Goal: Transaction & Acquisition: Purchase product/service

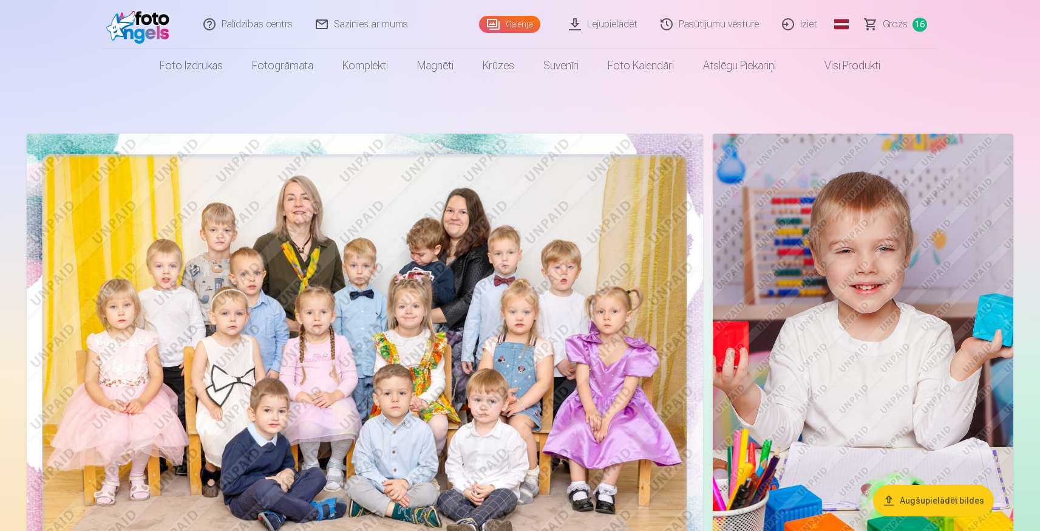
click at [908, 18] on link "Grozs 16" at bounding box center [897, 24] width 86 height 49
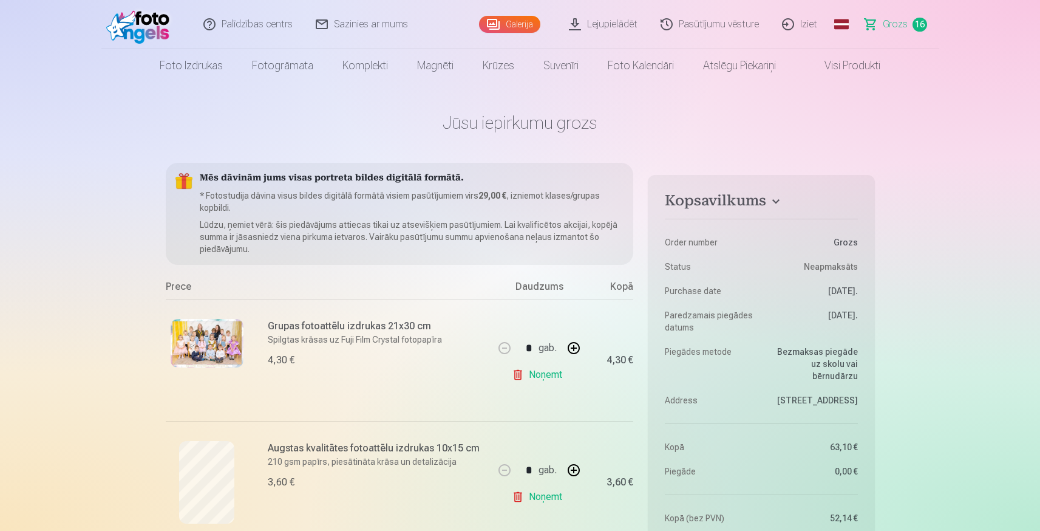
click at [533, 376] on link "Noņemt" at bounding box center [539, 374] width 55 height 24
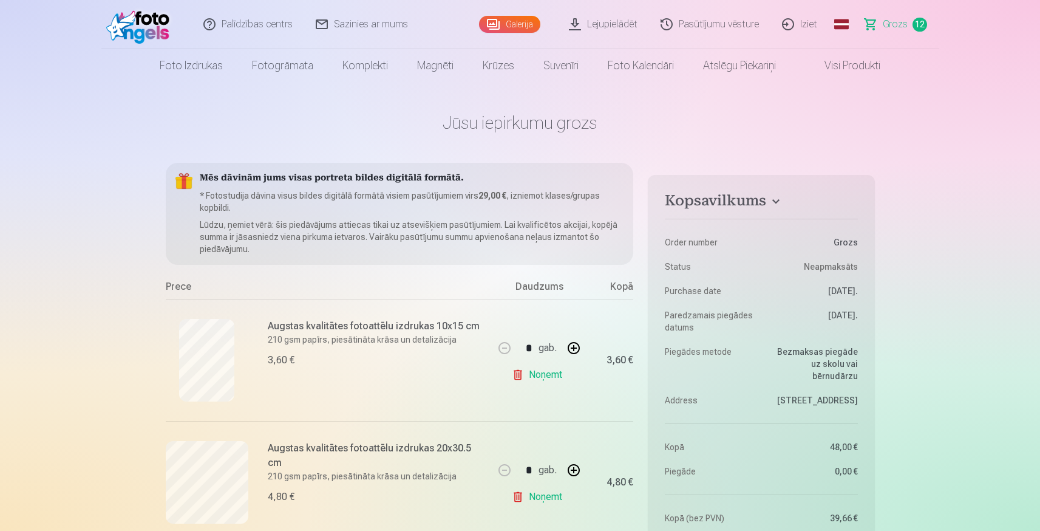
click at [533, 376] on link "Noņemt" at bounding box center [539, 374] width 55 height 24
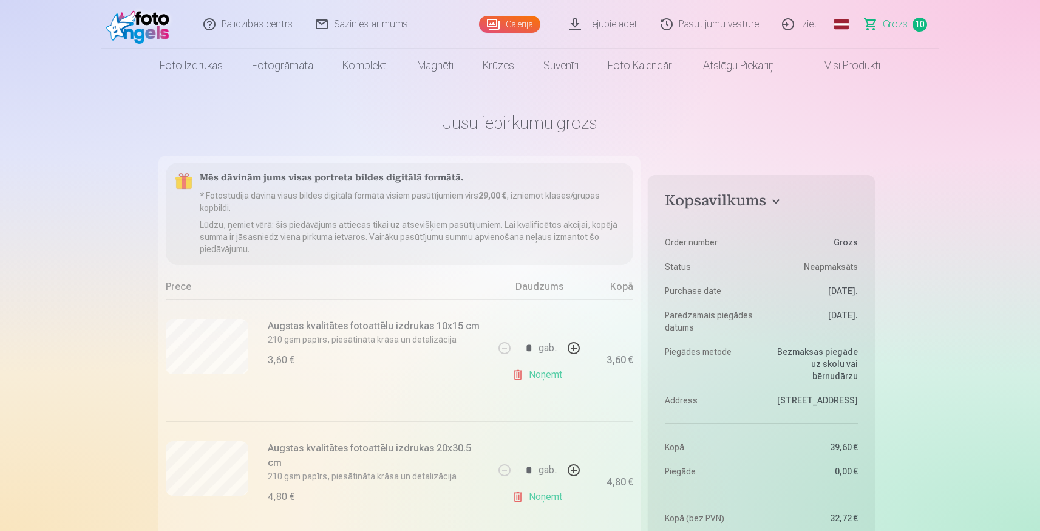
click at [533, 376] on link "Noņemt" at bounding box center [539, 374] width 55 height 24
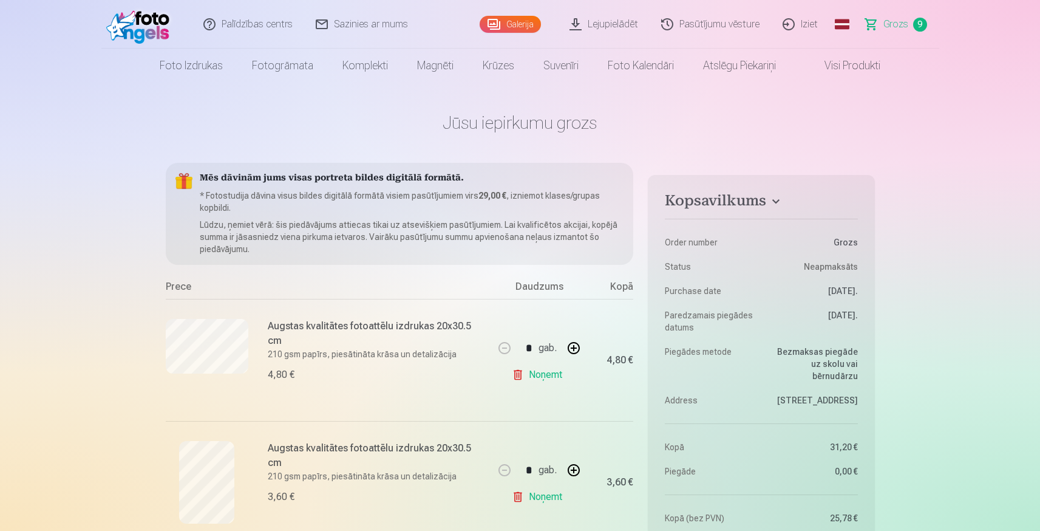
click at [533, 376] on link "Noņemt" at bounding box center [539, 374] width 55 height 24
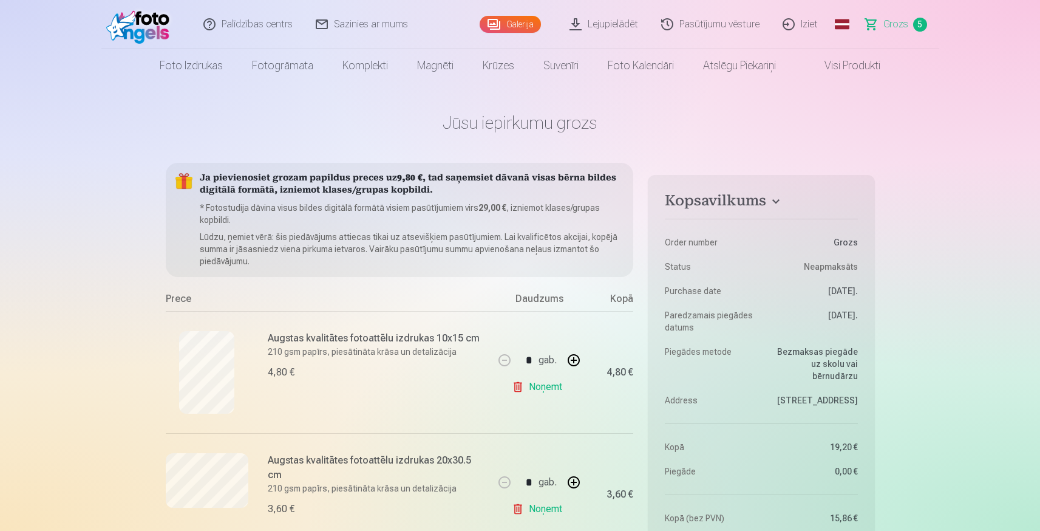
click at [540, 389] on link "Noņemt" at bounding box center [539, 387] width 55 height 24
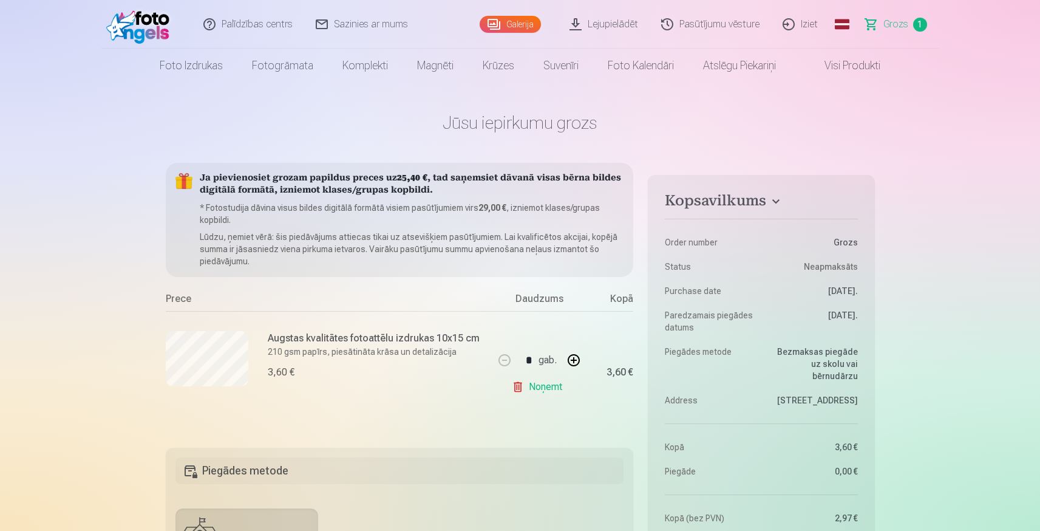
click at [540, 389] on link "Noņemt" at bounding box center [539, 387] width 55 height 24
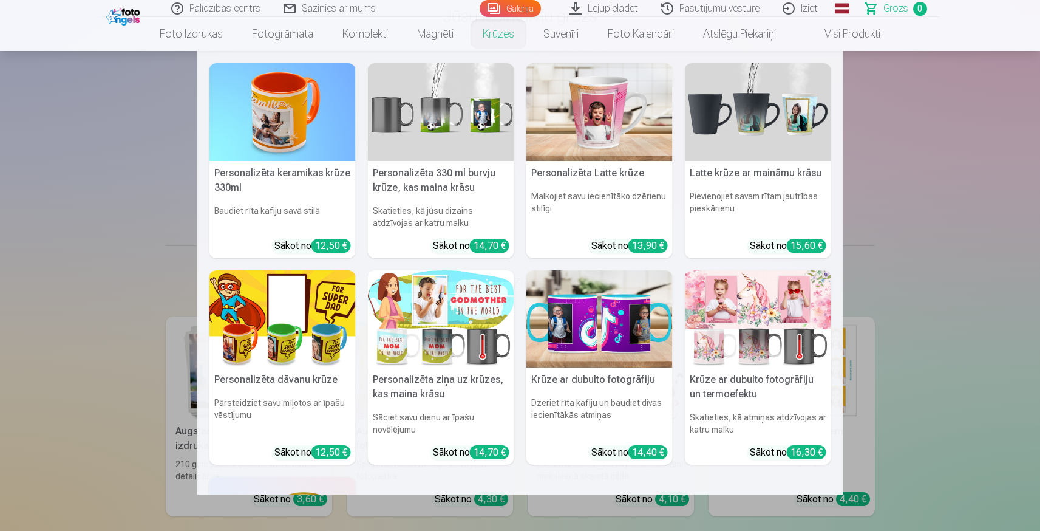
scroll to position [109, 0]
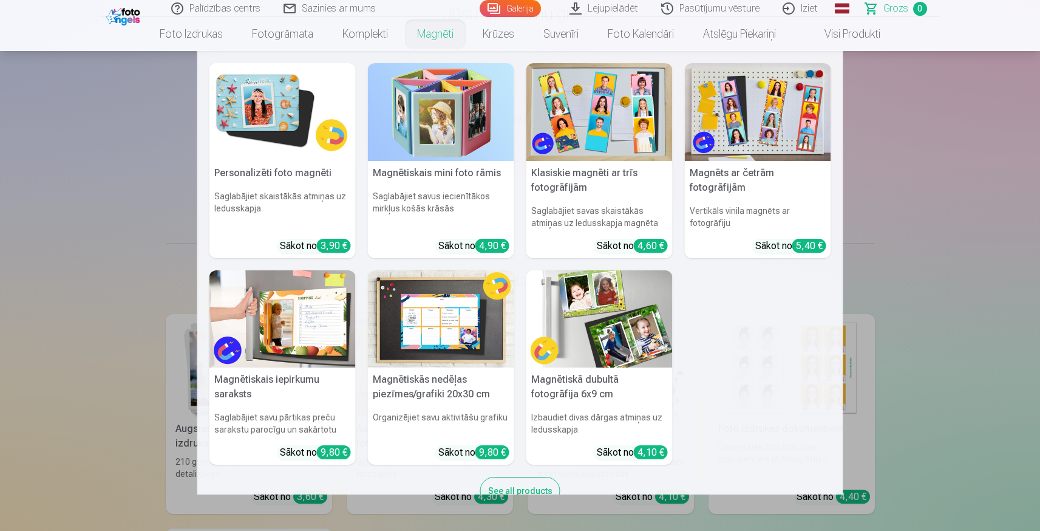
click at [435, 32] on link "Magnēti" at bounding box center [436, 34] width 66 height 34
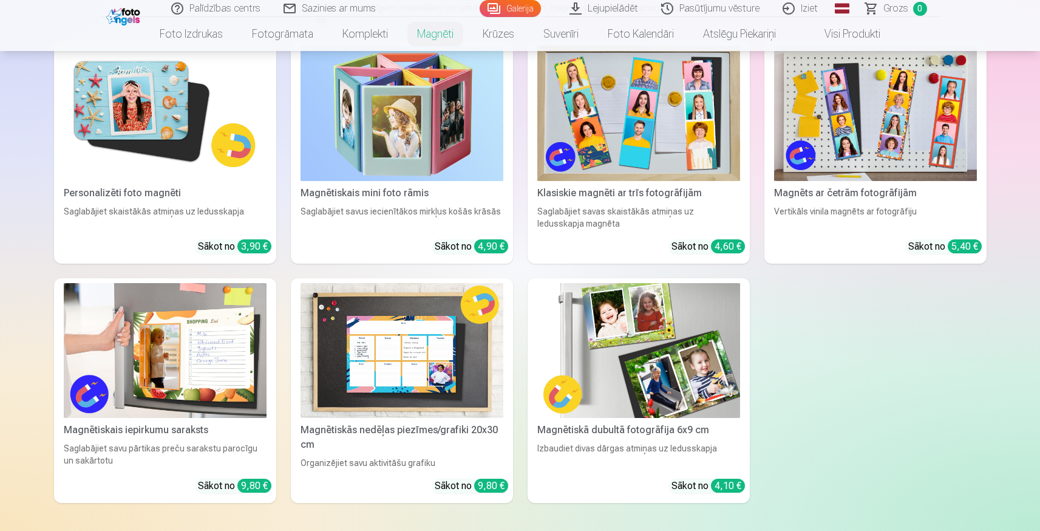
scroll to position [203, 0]
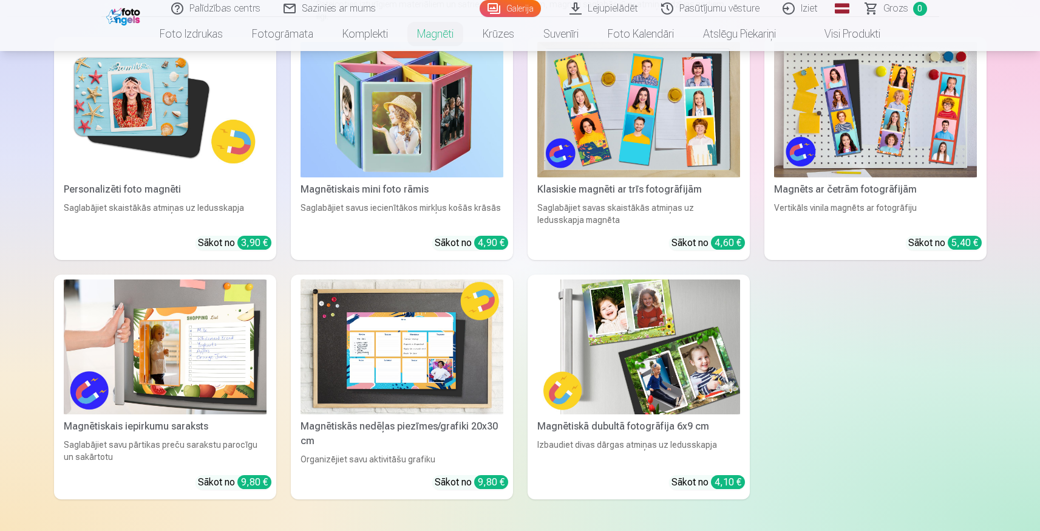
click at [141, 332] on img at bounding box center [165, 346] width 203 height 135
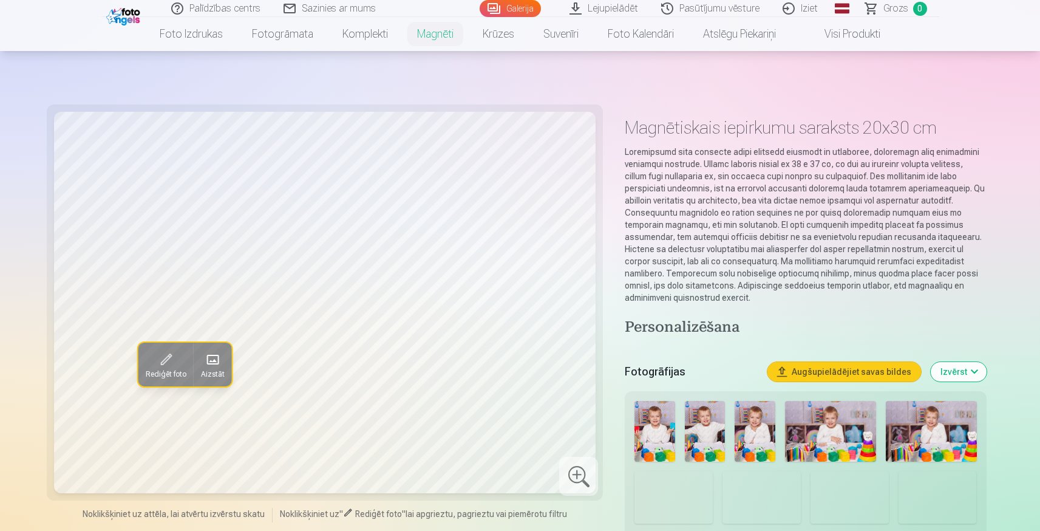
scroll to position [278, 0]
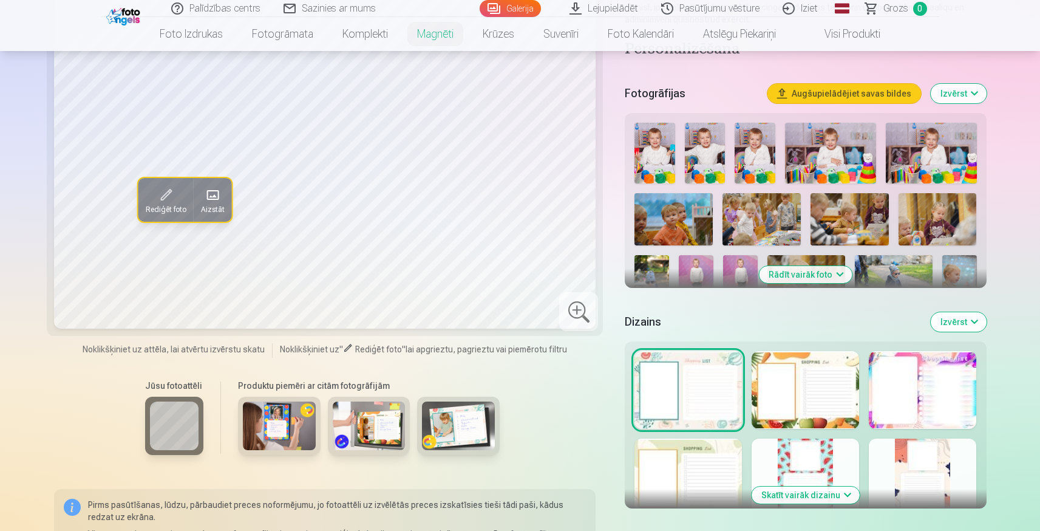
click at [803, 421] on div at bounding box center [805, 390] width 107 height 78
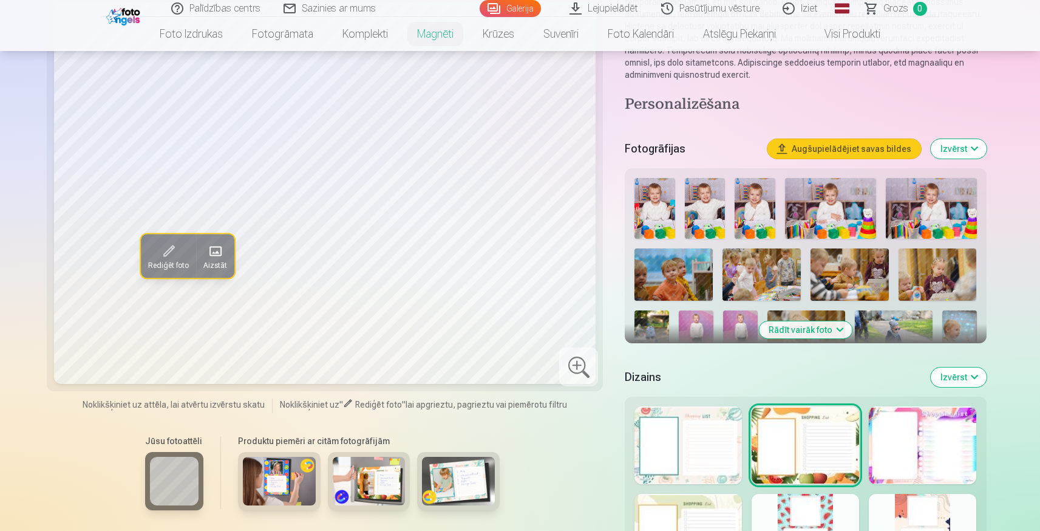
scroll to position [212, 0]
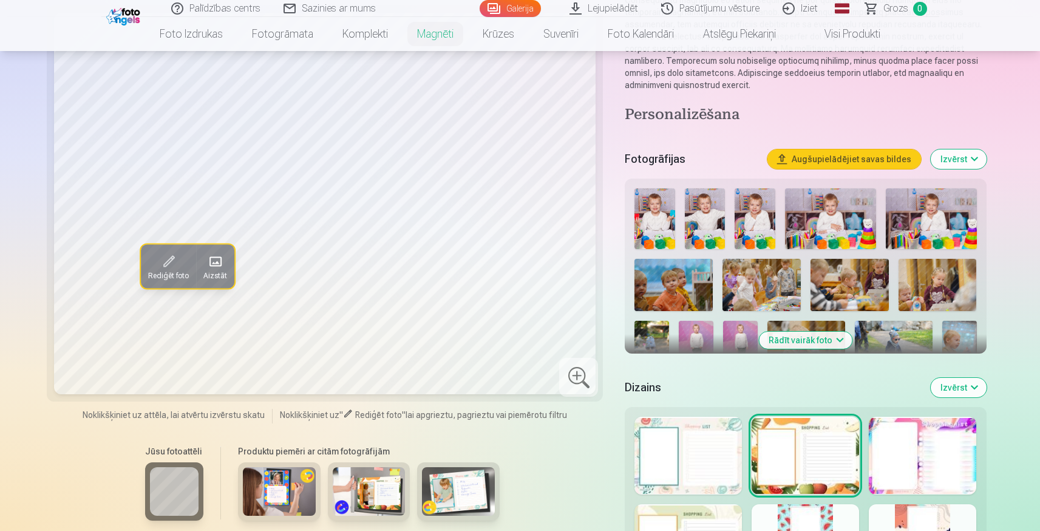
click at [712, 215] on img at bounding box center [705, 218] width 41 height 61
click at [658, 219] on img at bounding box center [654, 218] width 41 height 61
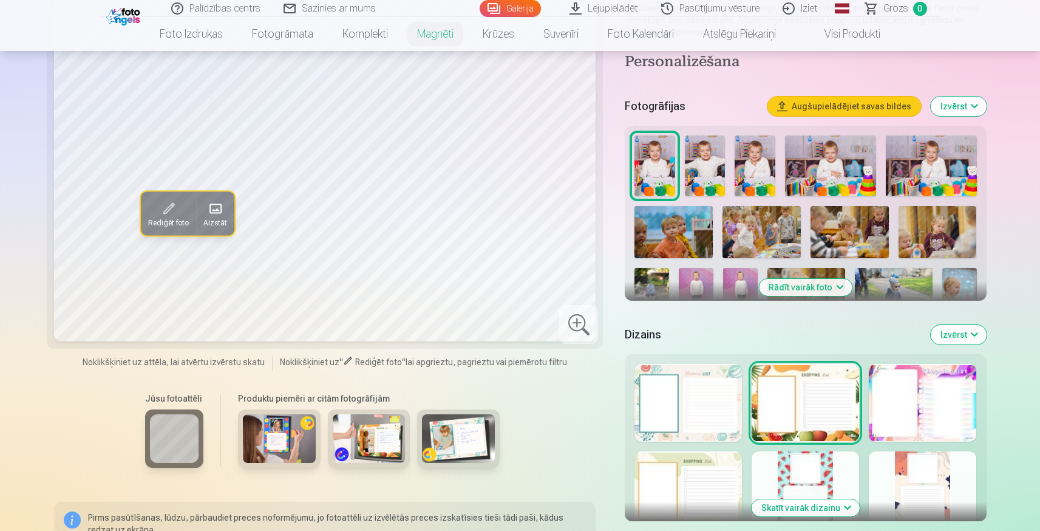
scroll to position [362, 0]
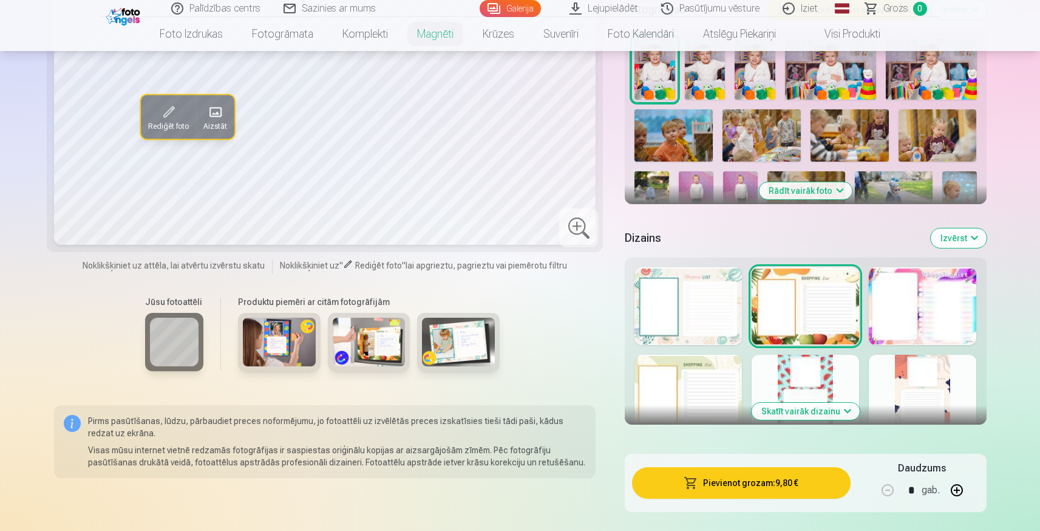
click at [844, 413] on button "Skatīt vairāk dizainu" at bounding box center [806, 411] width 108 height 17
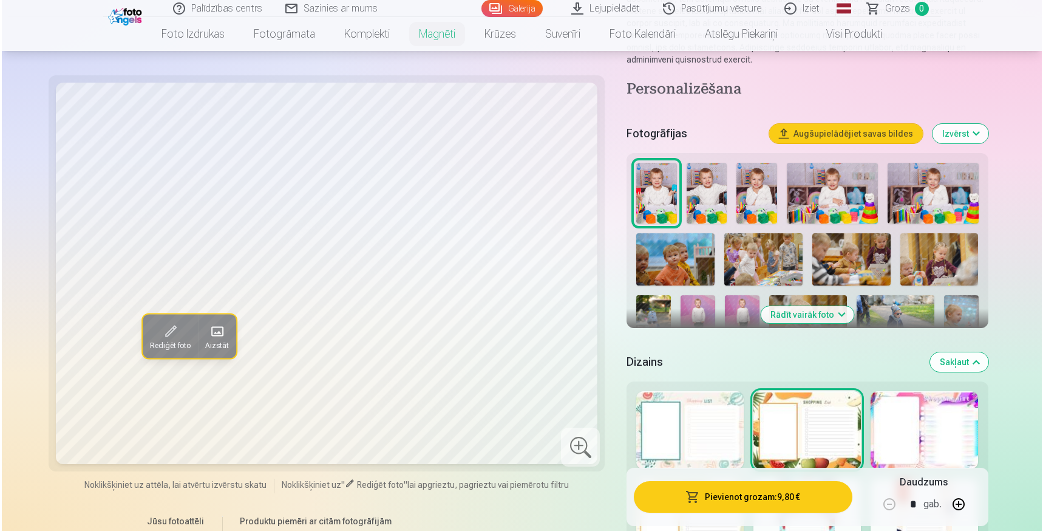
scroll to position [238, 0]
click at [744, 497] on button "Pievienot grozam : 9,80 €" at bounding box center [741, 497] width 218 height 32
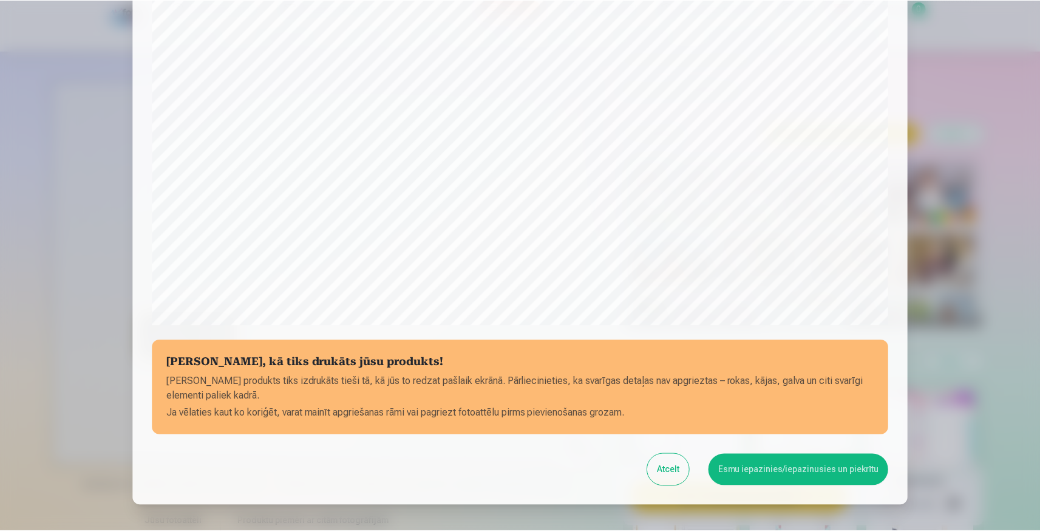
scroll to position [287, 0]
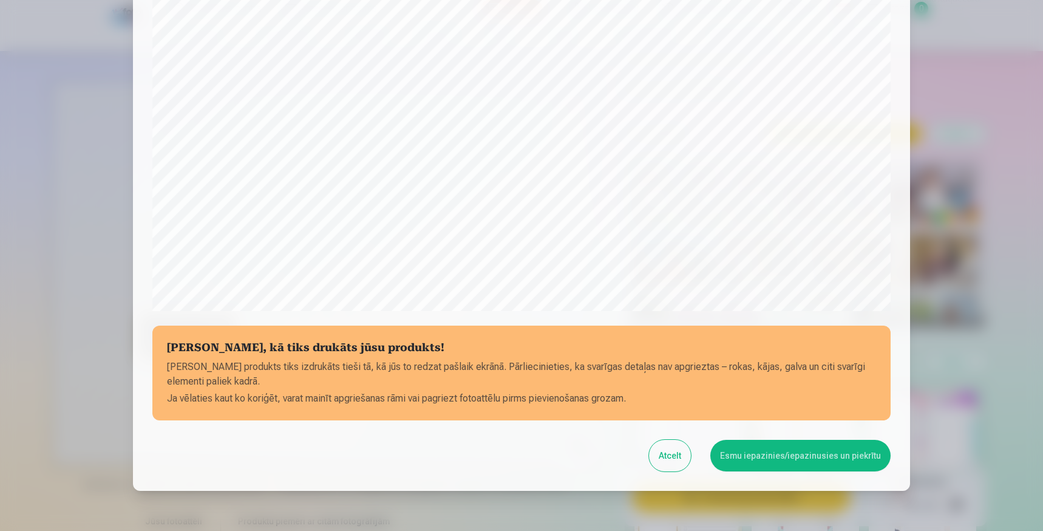
click at [755, 456] on button "Esmu iepazinies/iepazinusies un piekrītu" at bounding box center [800, 456] width 180 height 32
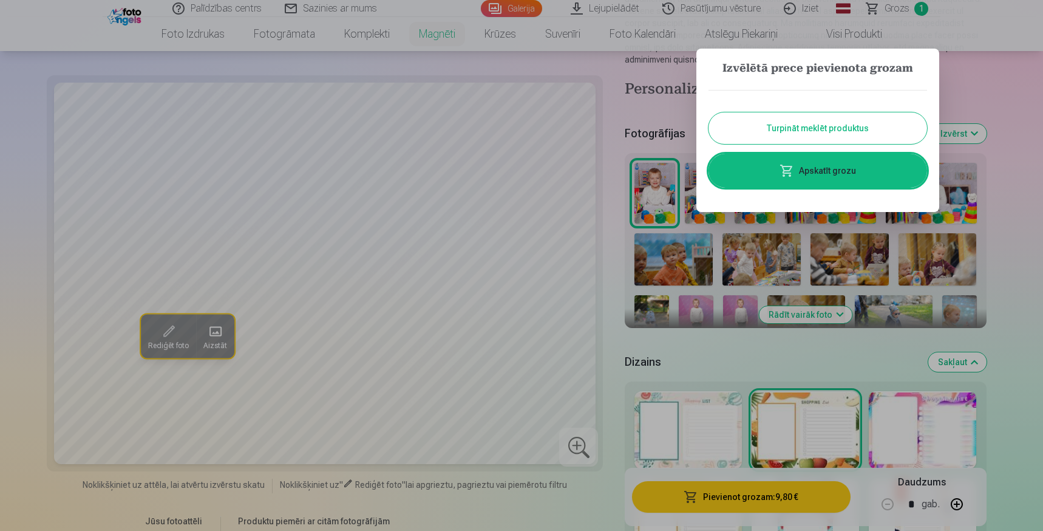
click at [784, 127] on button "Turpināt meklēt produktus" at bounding box center [817, 128] width 219 height 32
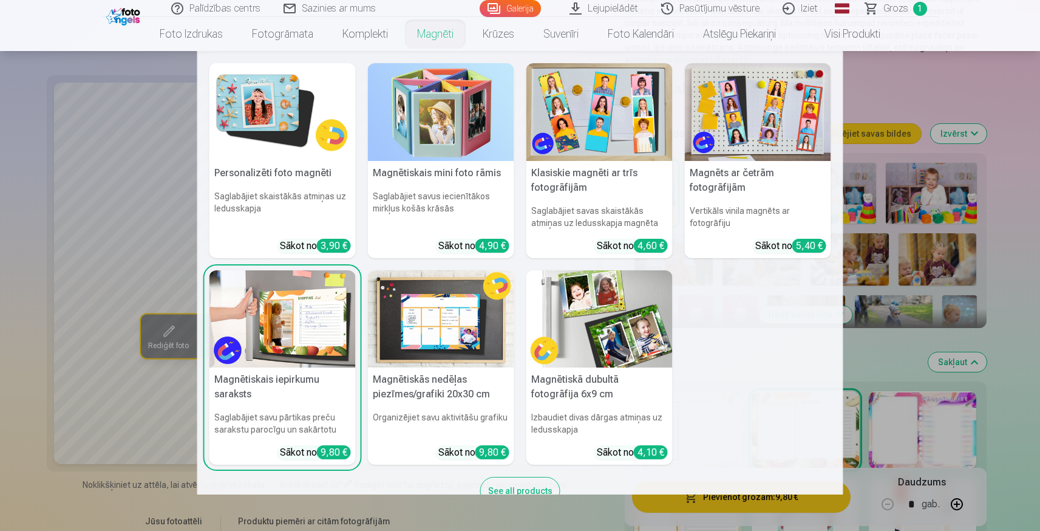
click at [440, 31] on link "Magnēti" at bounding box center [436, 34] width 66 height 34
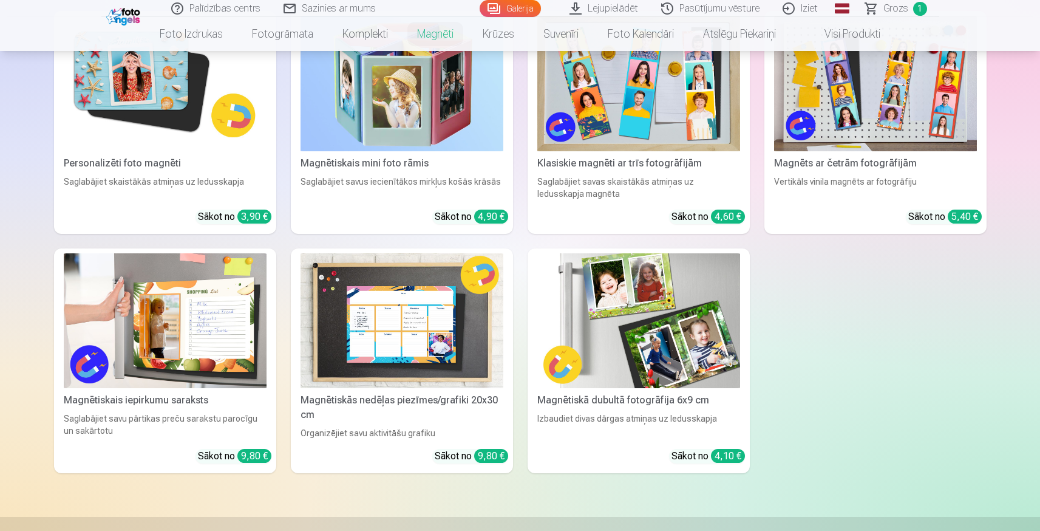
scroll to position [231, 0]
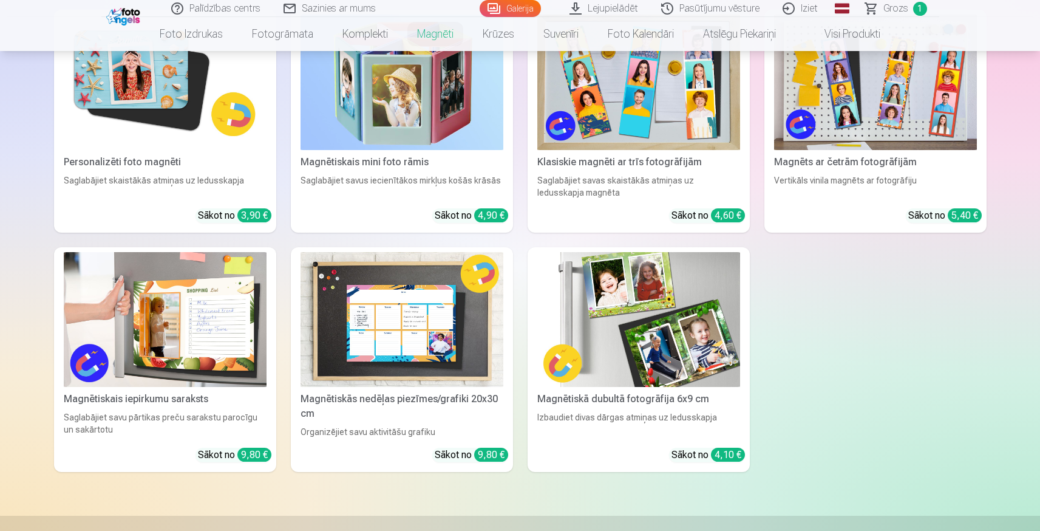
click at [648, 291] on img at bounding box center [638, 319] width 203 height 135
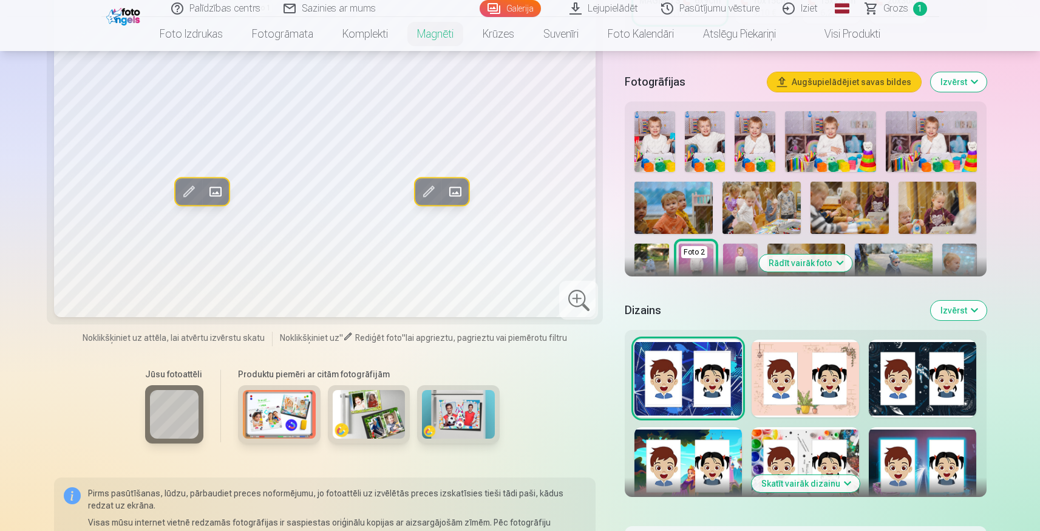
scroll to position [344, 0]
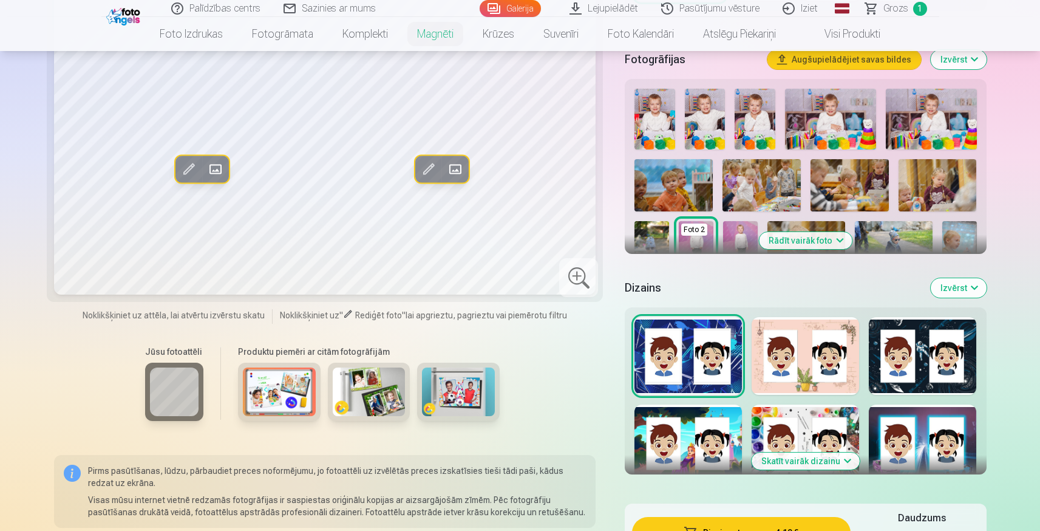
click at [843, 454] on button "Skatīt vairāk dizainu" at bounding box center [806, 460] width 108 height 17
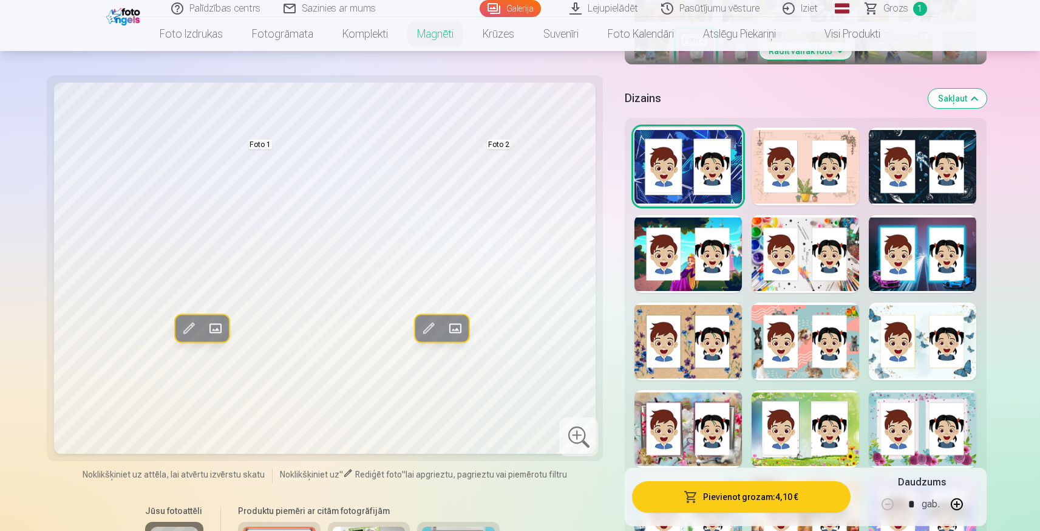
scroll to position [536, 0]
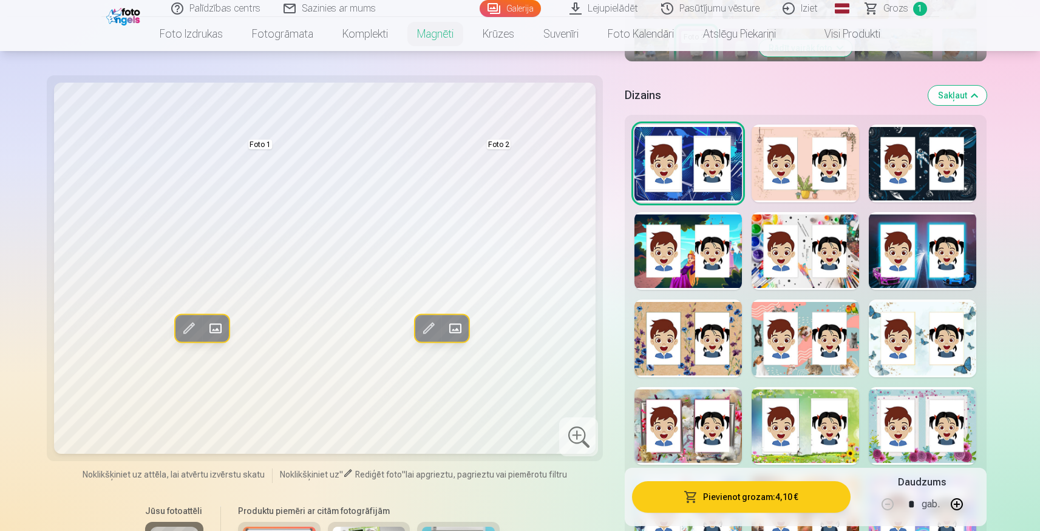
click at [894, 358] on div at bounding box center [922, 338] width 107 height 78
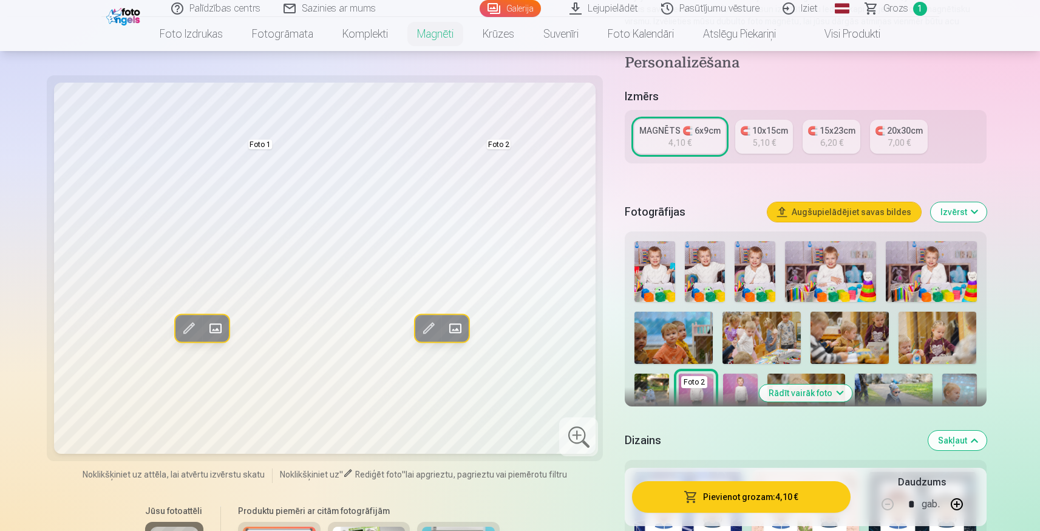
scroll to position [189, 0]
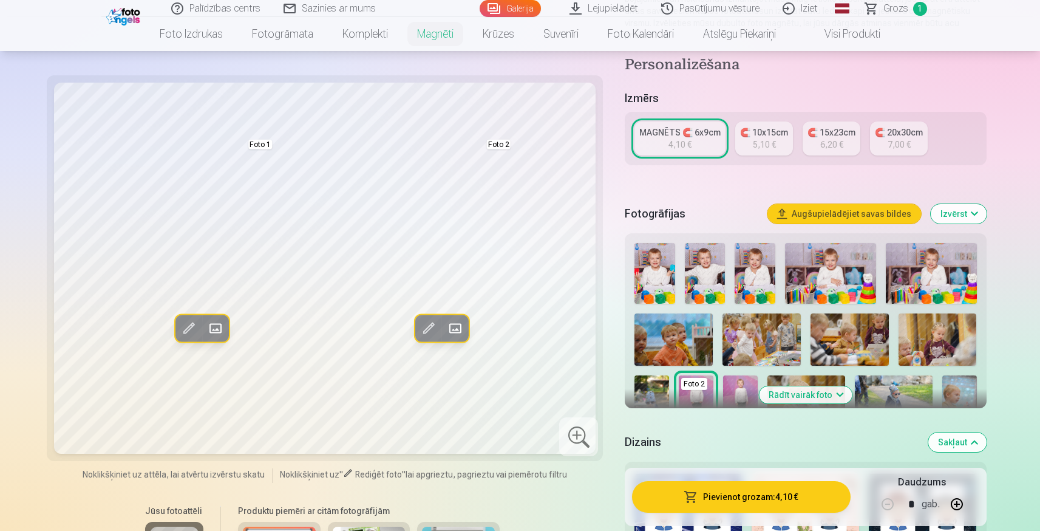
click at [753, 259] on img at bounding box center [755, 273] width 41 height 61
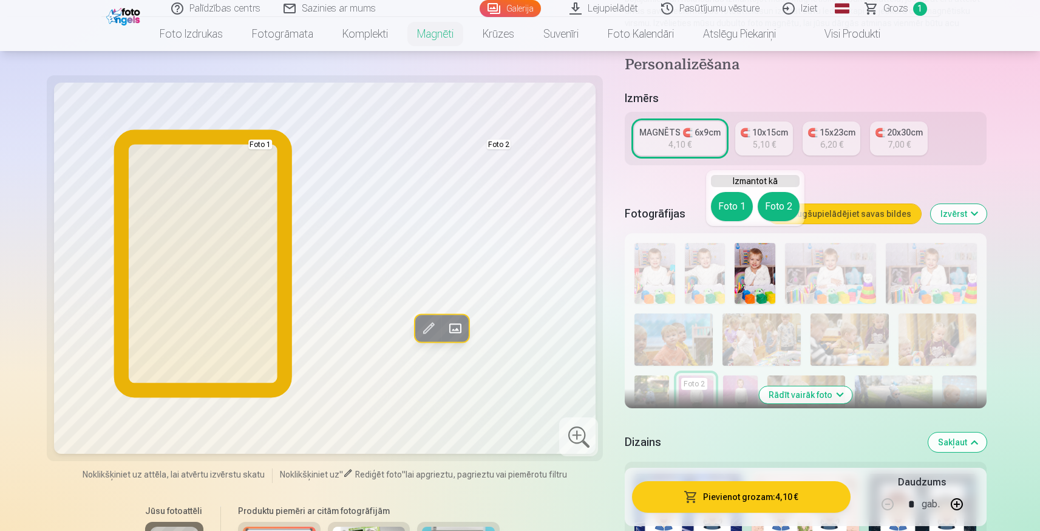
click at [735, 205] on button "Foto 1" at bounding box center [732, 206] width 42 height 29
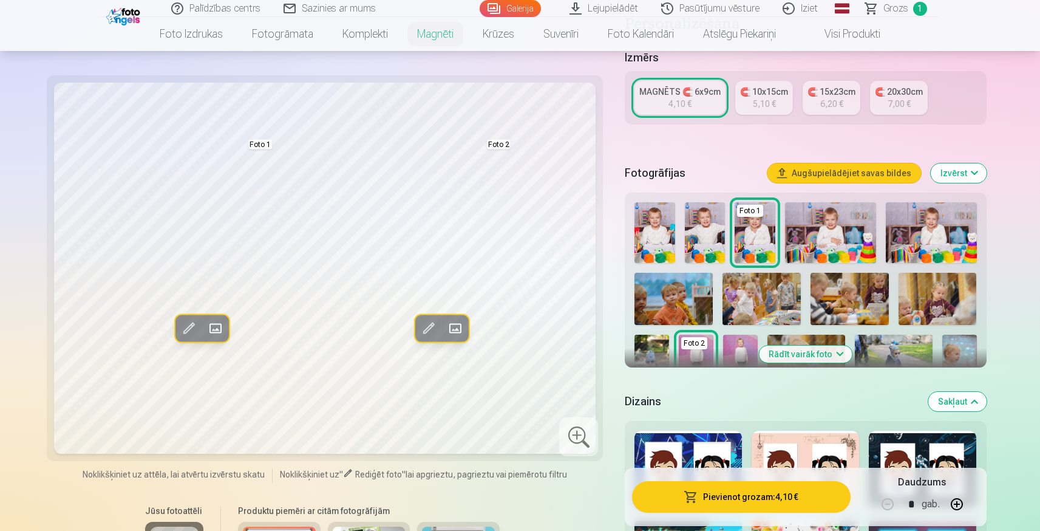
scroll to position [234, 0]
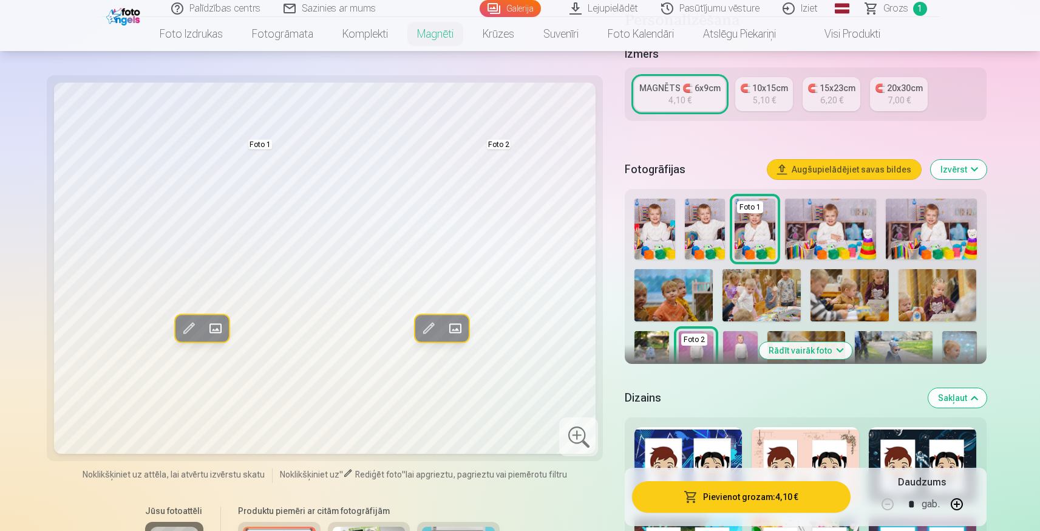
click at [831, 342] on button "Rādīt vairāk foto" at bounding box center [805, 350] width 93 height 17
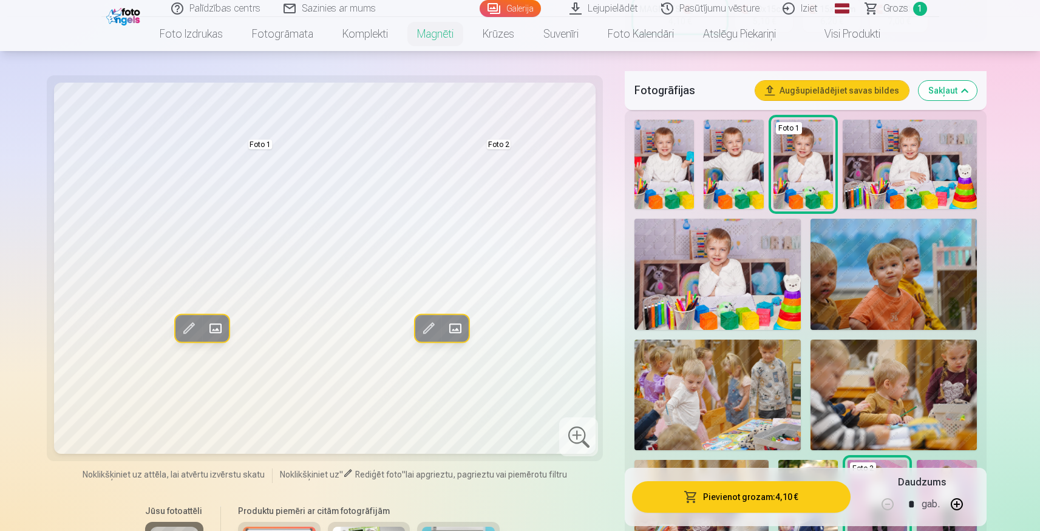
scroll to position [586, 0]
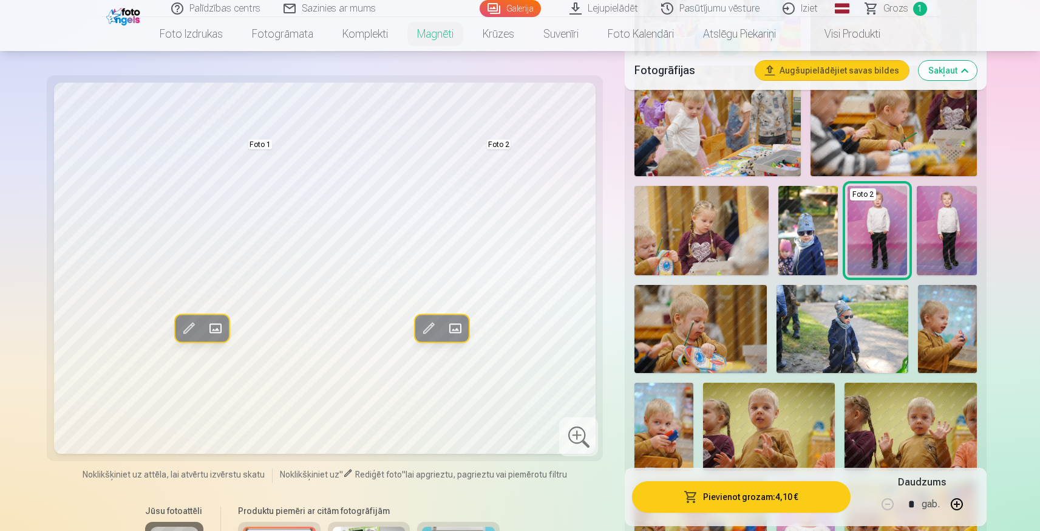
click at [953, 215] on img at bounding box center [946, 230] width 59 height 89
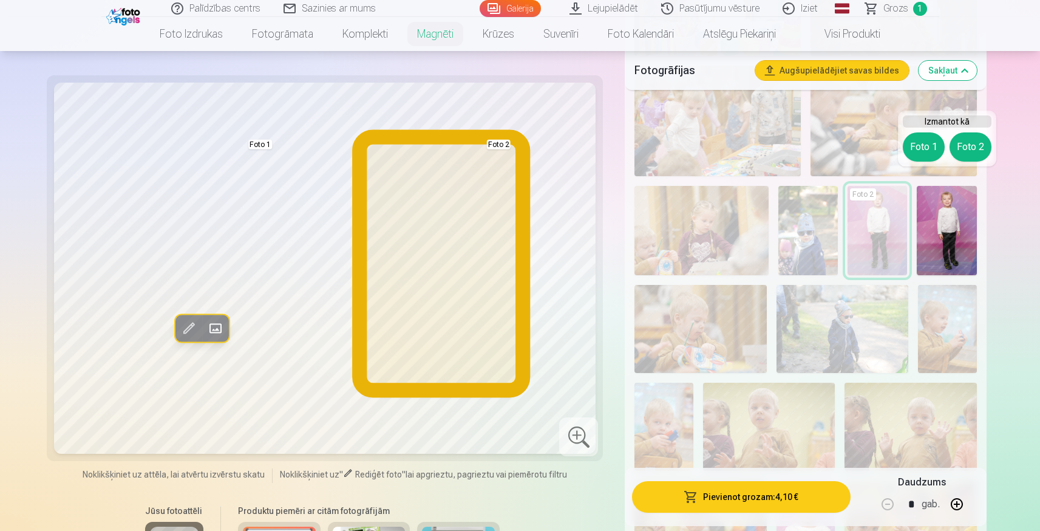
click at [971, 151] on button "Foto 2" at bounding box center [971, 146] width 42 height 29
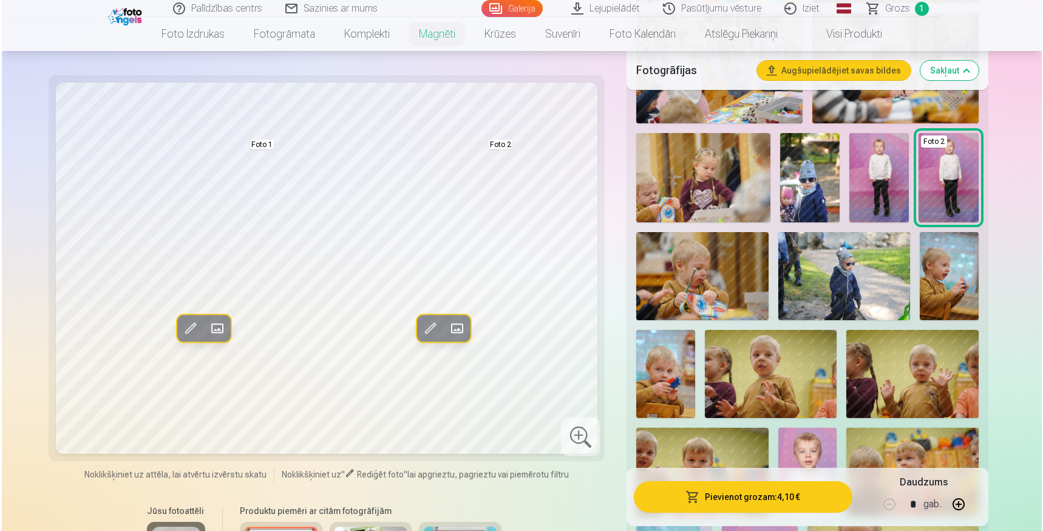
scroll to position [640, 0]
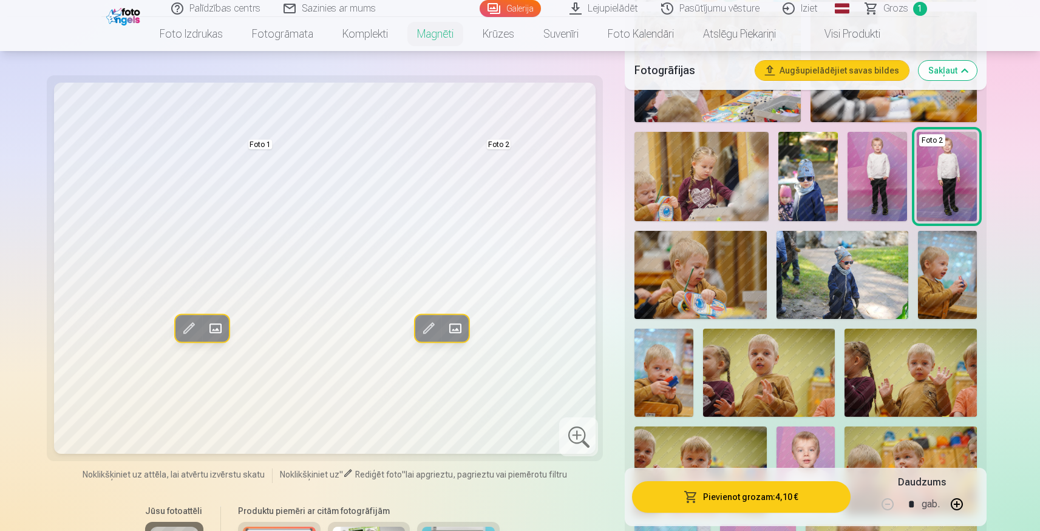
click at [732, 500] on button "Pievienot grozam : 4,10 €" at bounding box center [741, 497] width 218 height 32
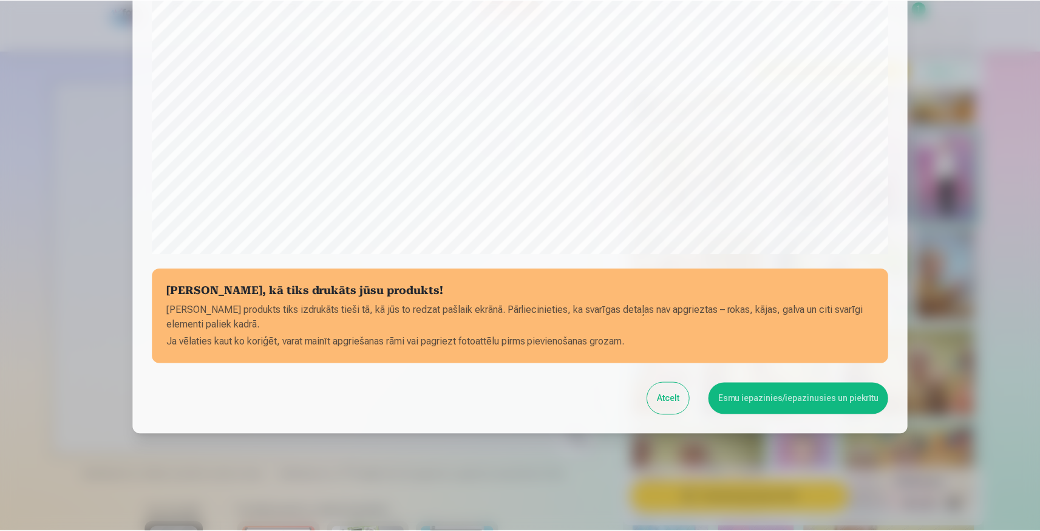
scroll to position [344, 0]
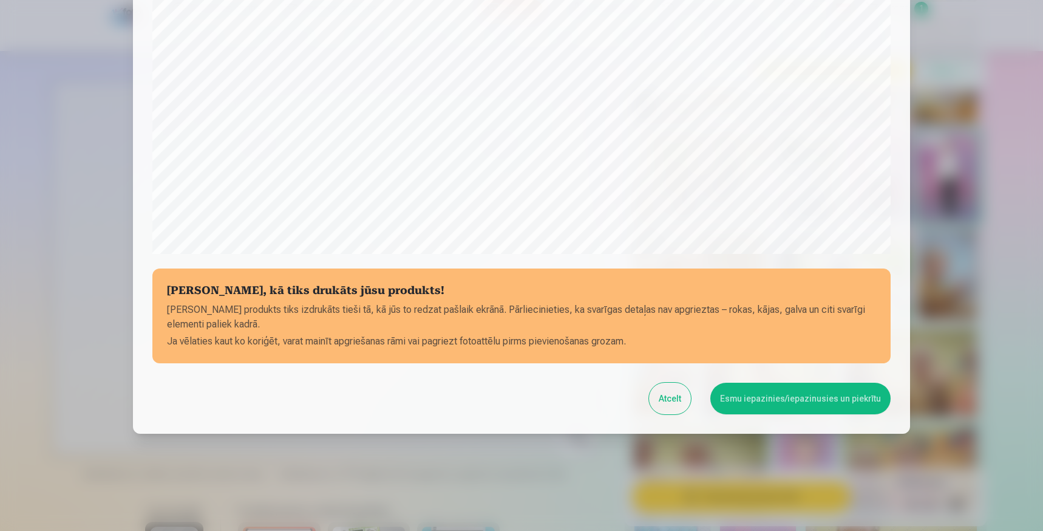
click at [807, 399] on button "Esmu iepazinies/iepazinusies un piekrītu" at bounding box center [800, 398] width 180 height 32
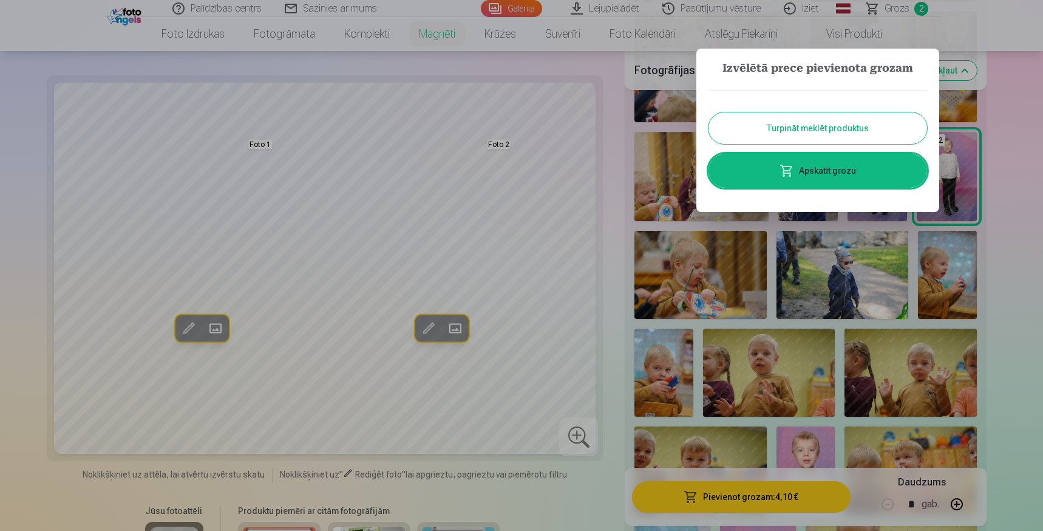
click at [838, 125] on button "Turpināt meklēt produktus" at bounding box center [817, 128] width 219 height 32
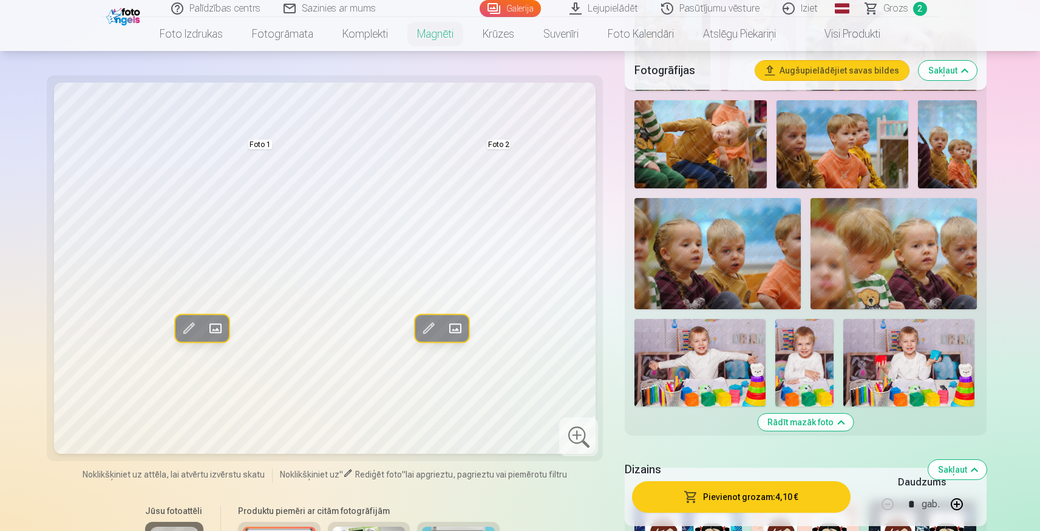
scroll to position [1532, 0]
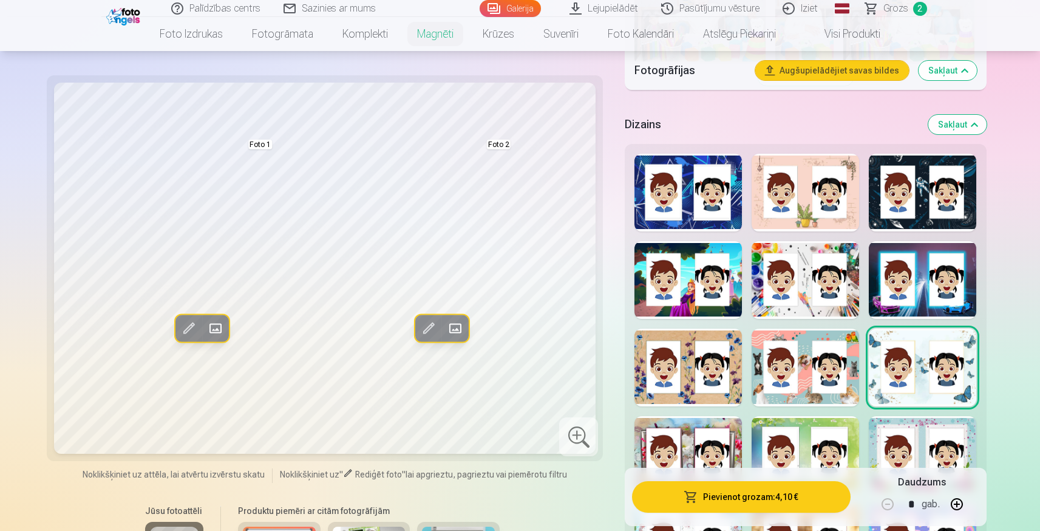
click at [854, 417] on div at bounding box center [805, 455] width 107 height 78
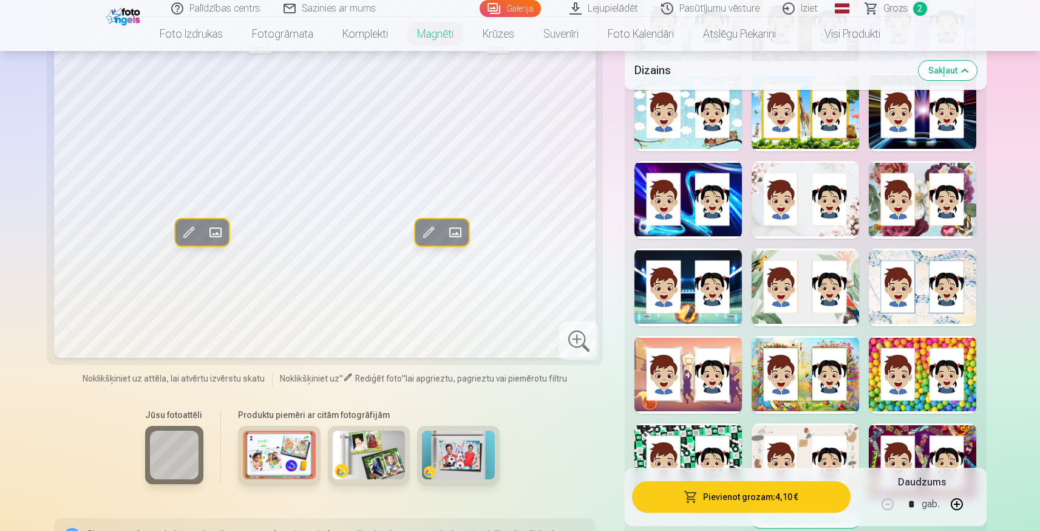
scroll to position [2079, 0]
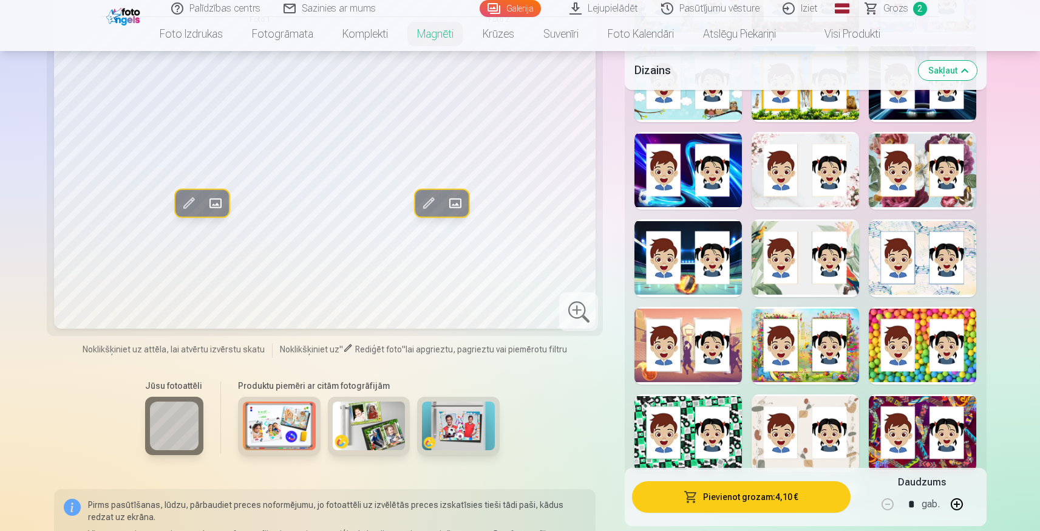
click at [800, 363] on div at bounding box center [805, 346] width 107 height 78
click at [804, 453] on div at bounding box center [805, 433] width 107 height 78
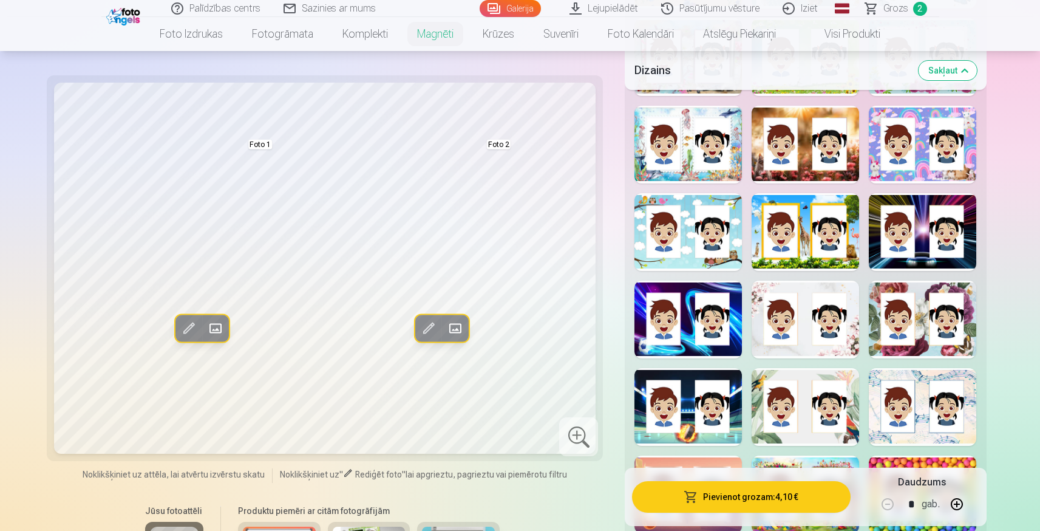
scroll to position [1924, 0]
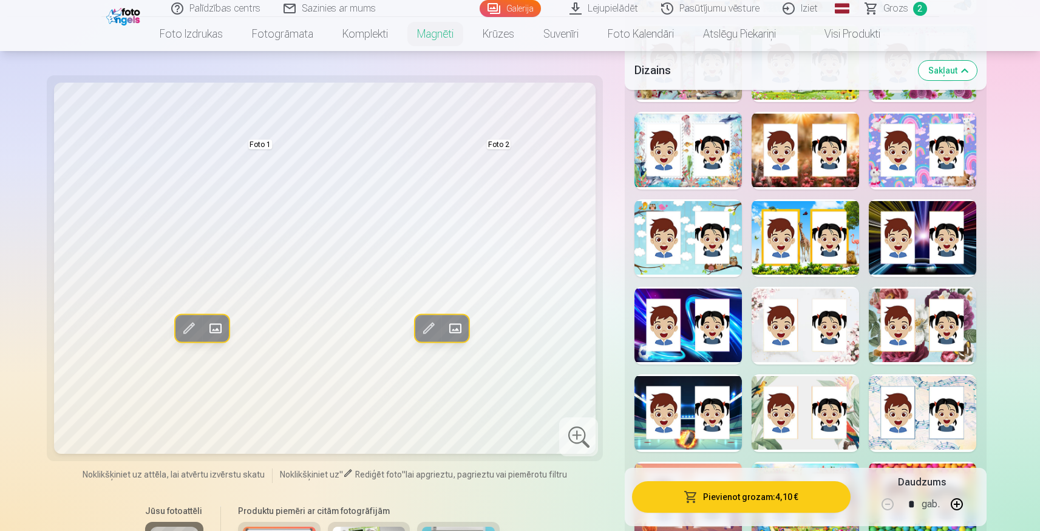
click at [685, 257] on div at bounding box center [687, 238] width 107 height 78
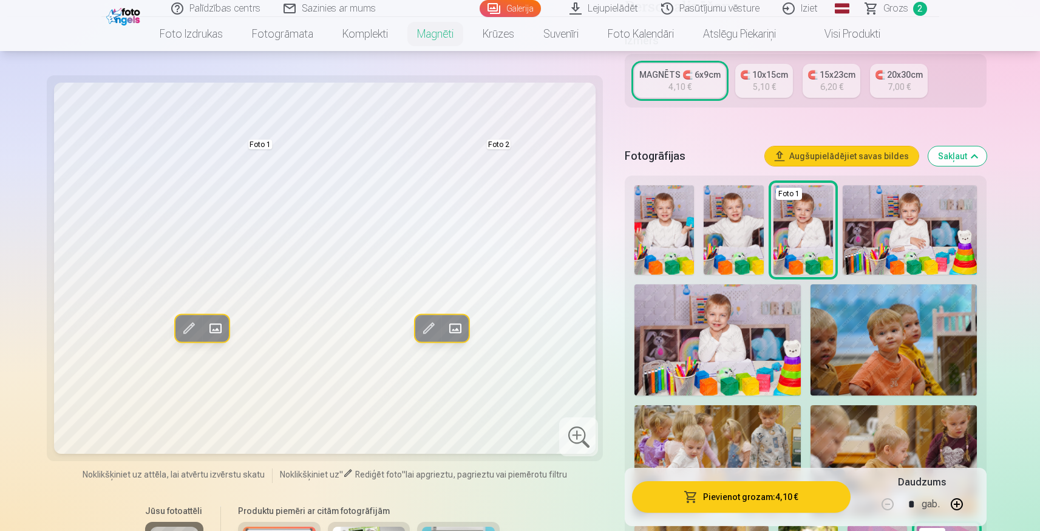
scroll to position [244, 0]
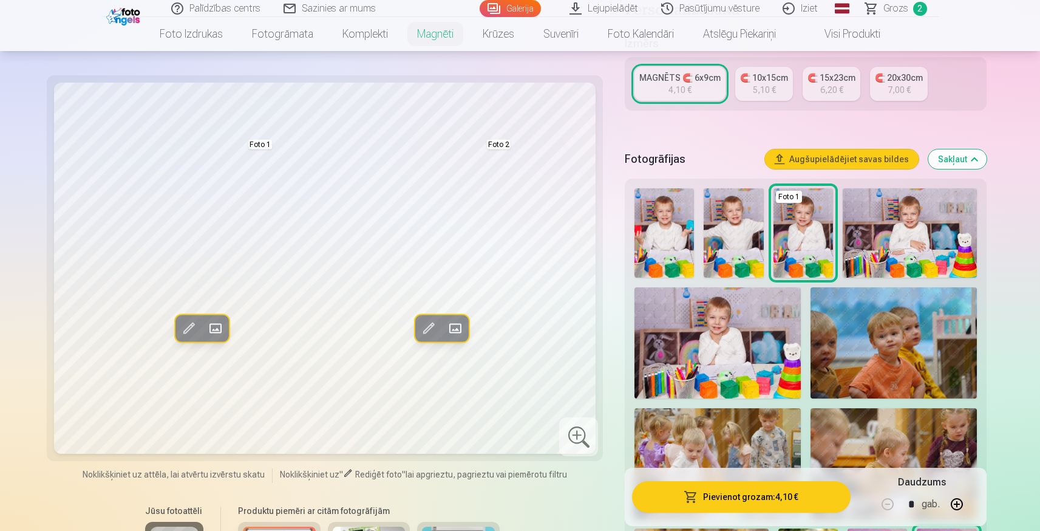
click at [912, 221] on img at bounding box center [910, 232] width 134 height 89
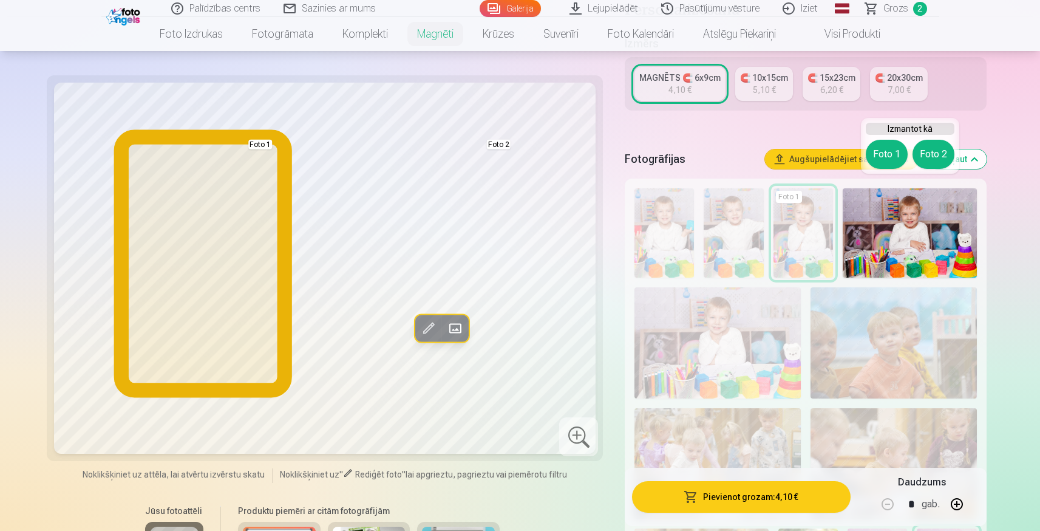
click at [889, 152] on button "Foto 1" at bounding box center [887, 154] width 42 height 29
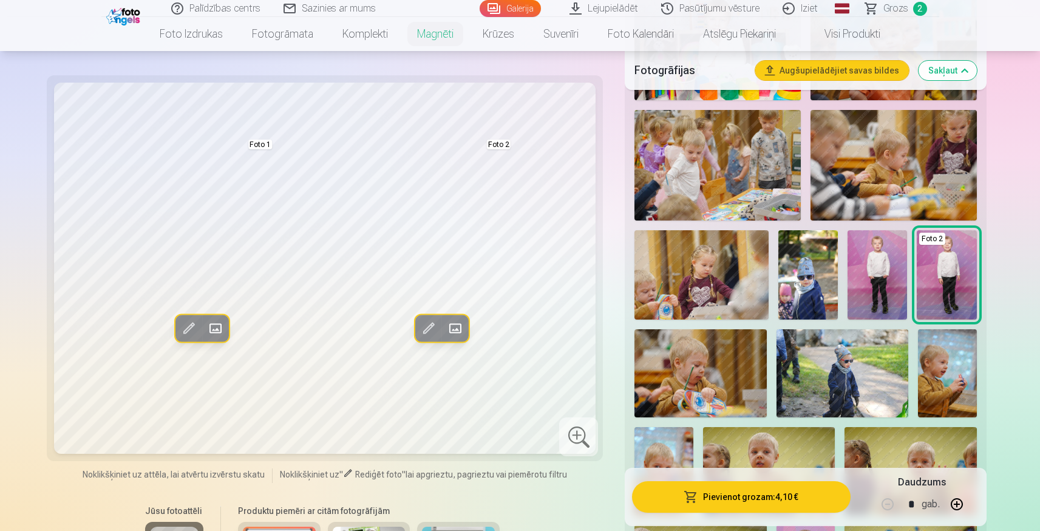
scroll to position [574, 0]
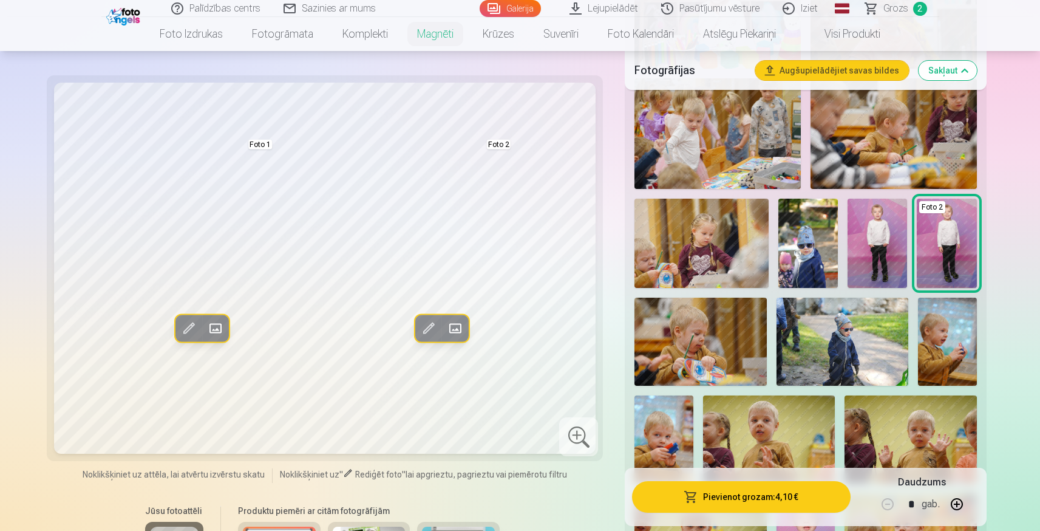
click at [875, 229] on img at bounding box center [877, 243] width 59 height 89
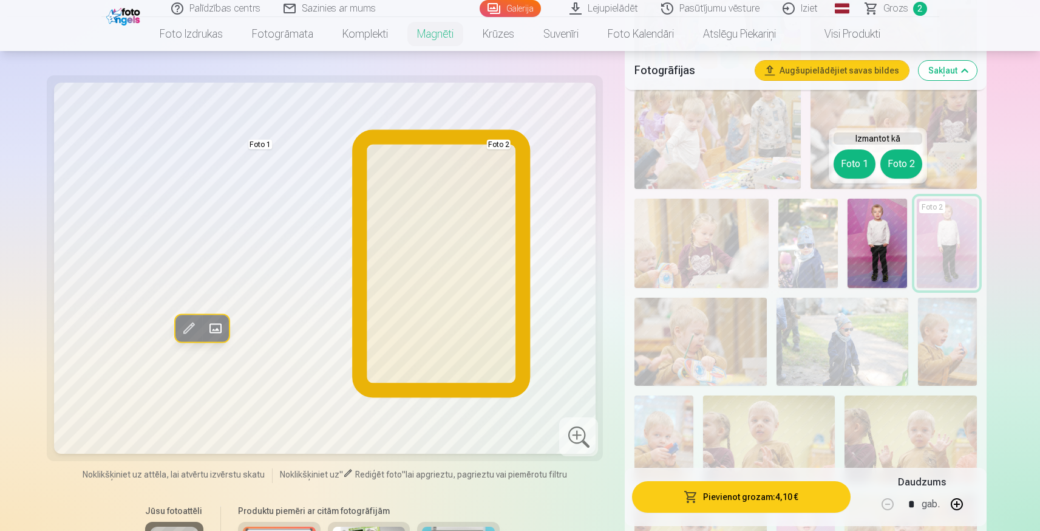
click at [904, 171] on button "Foto 2" at bounding box center [901, 163] width 42 height 29
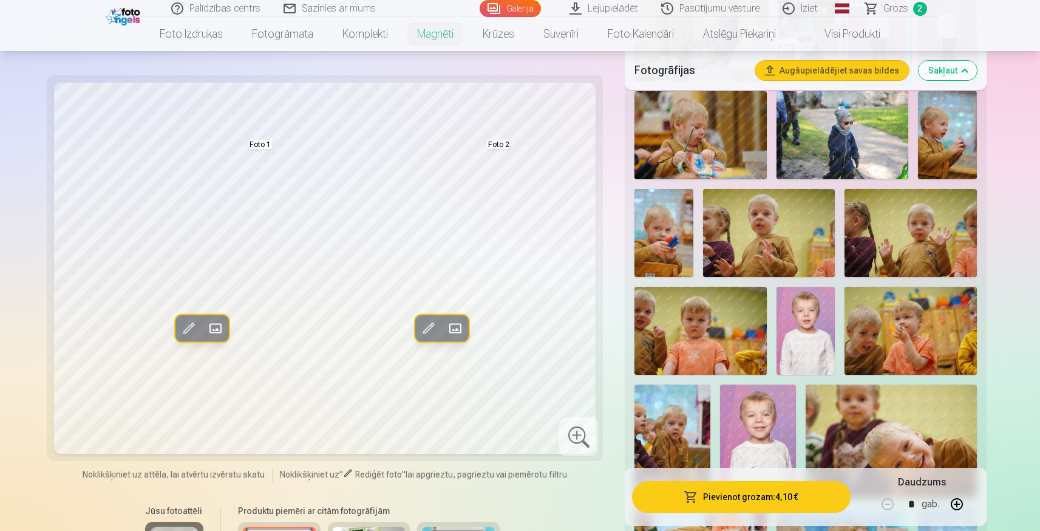
scroll to position [811, 0]
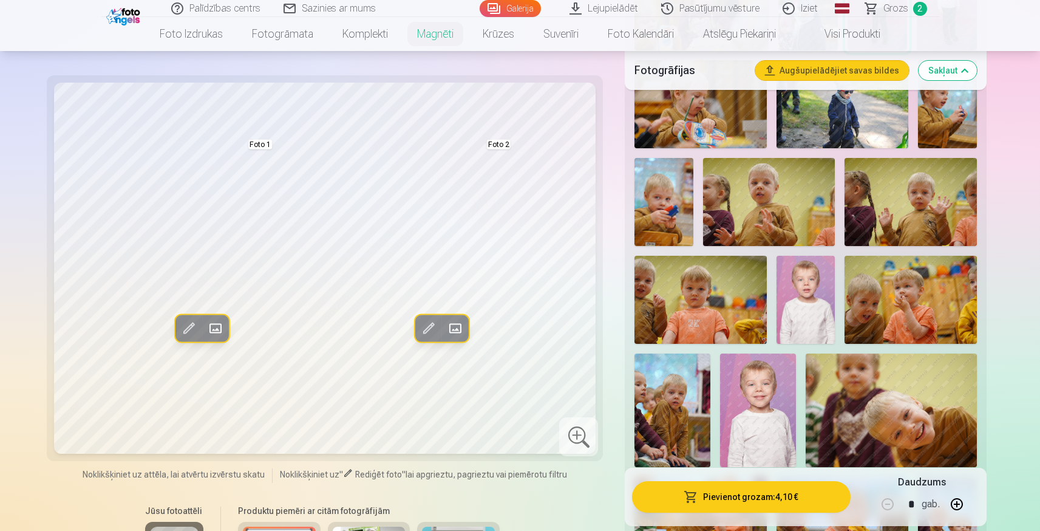
click at [759, 400] on img at bounding box center [758, 410] width 76 height 114
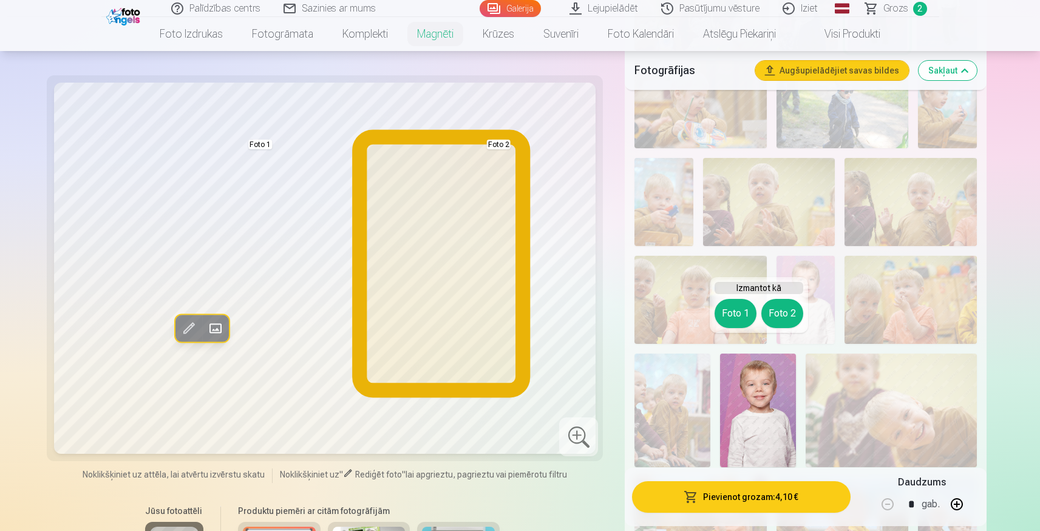
click at [782, 313] on button "Foto 2" at bounding box center [782, 313] width 42 height 29
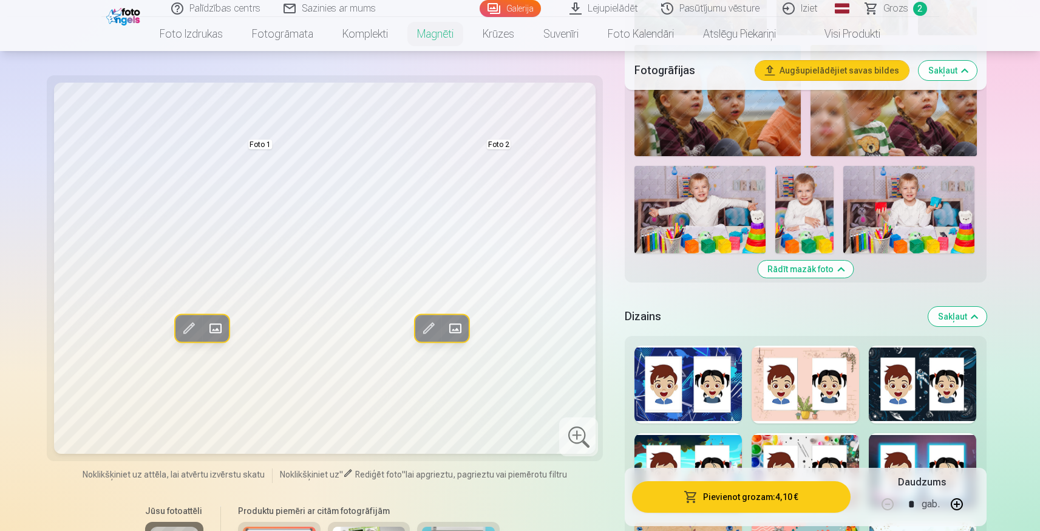
scroll to position [1333, 0]
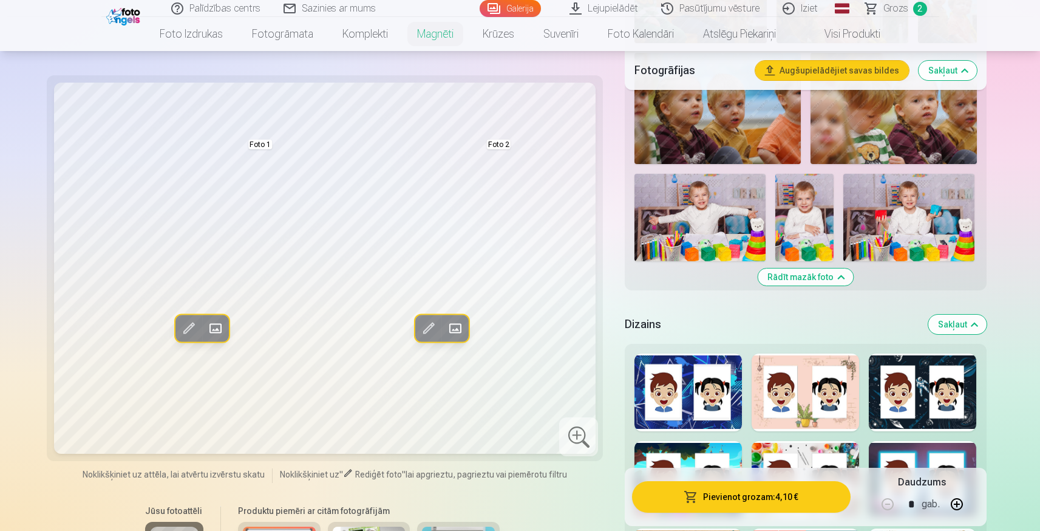
click at [802, 208] on img at bounding box center [804, 217] width 58 height 87
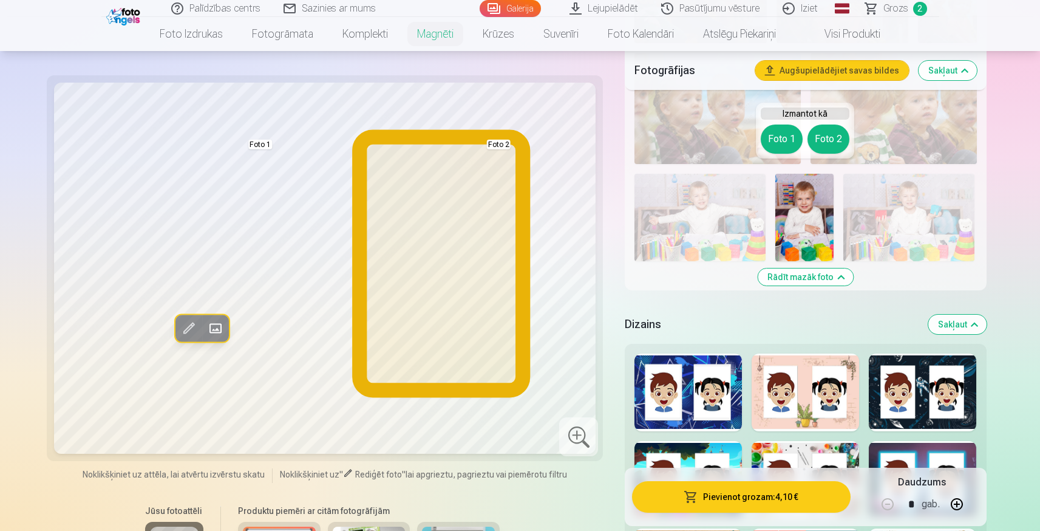
click at [828, 143] on button "Foto 2" at bounding box center [828, 138] width 42 height 29
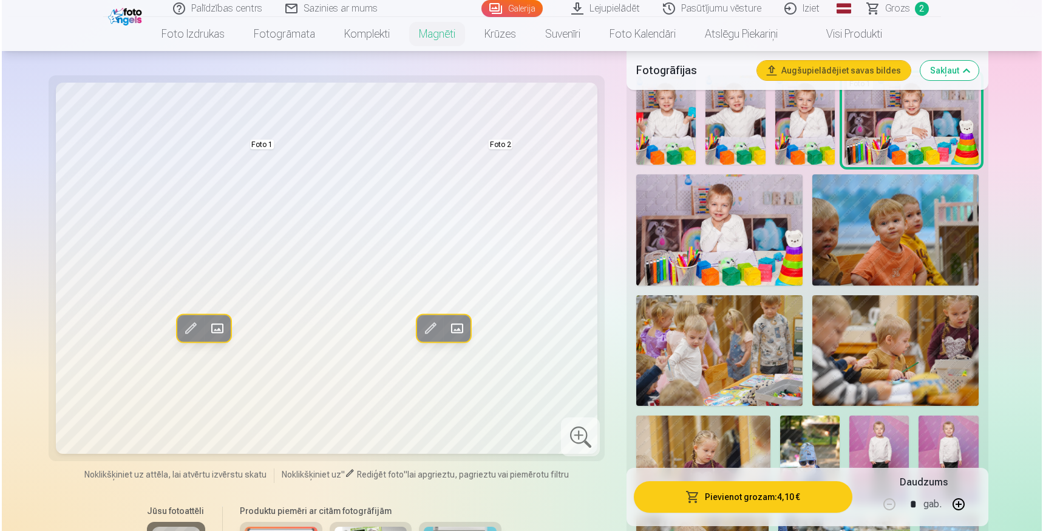
scroll to position [455, 0]
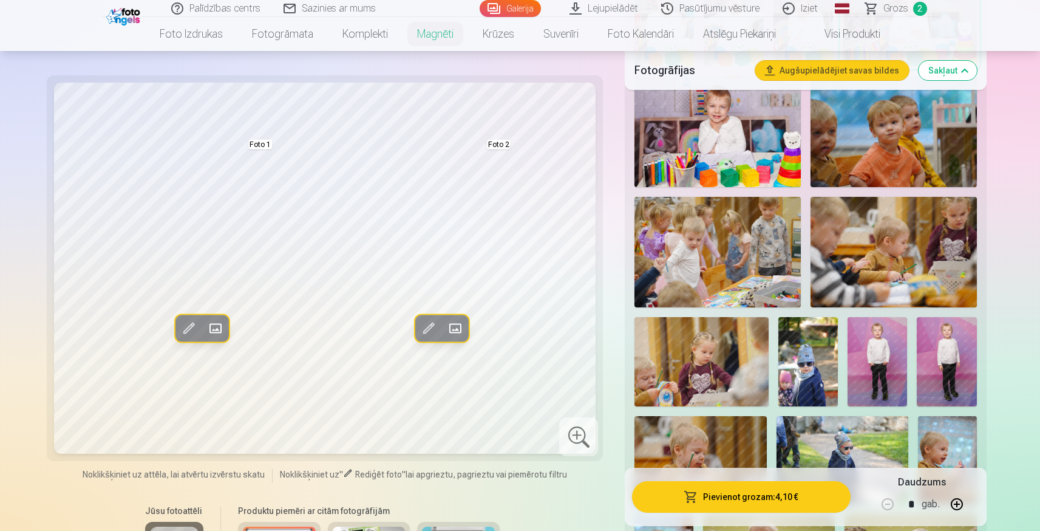
click at [799, 352] on img at bounding box center [807, 361] width 59 height 89
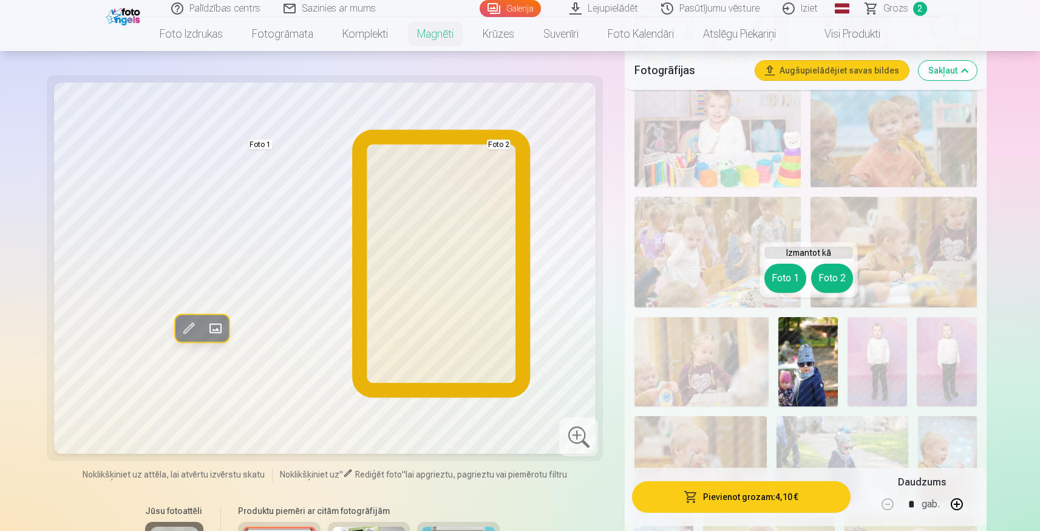
click at [840, 270] on button "Foto 2" at bounding box center [832, 277] width 42 height 29
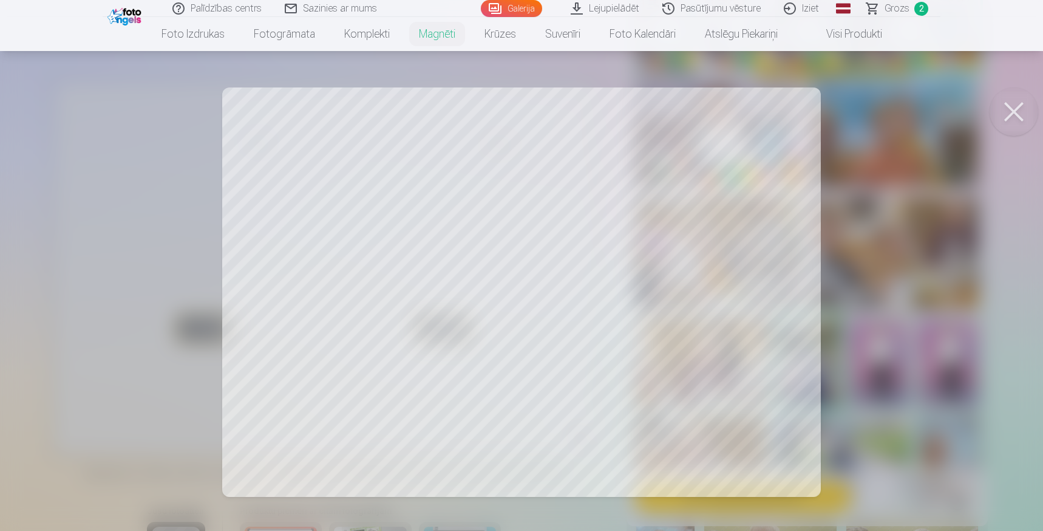
click at [1022, 109] on button at bounding box center [1014, 111] width 49 height 49
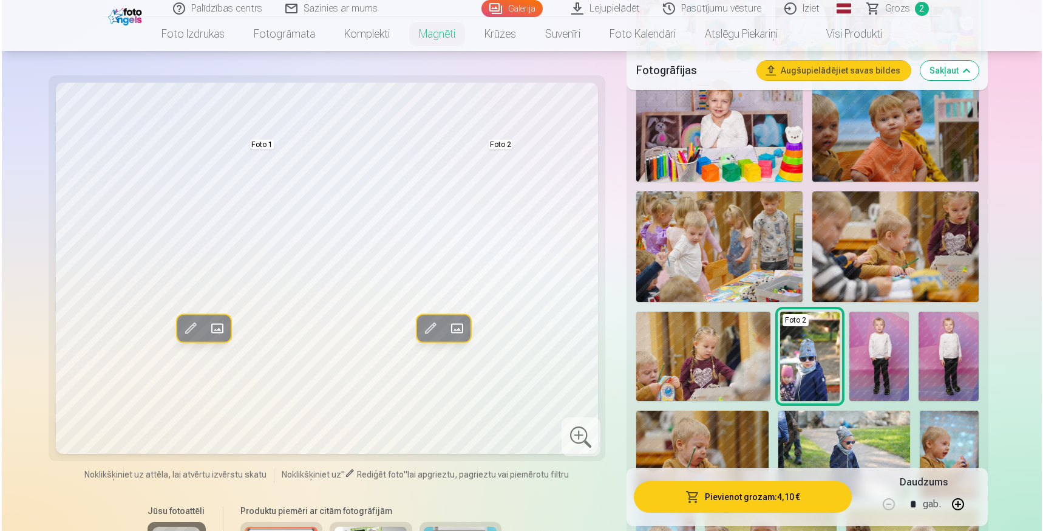
scroll to position [462, 0]
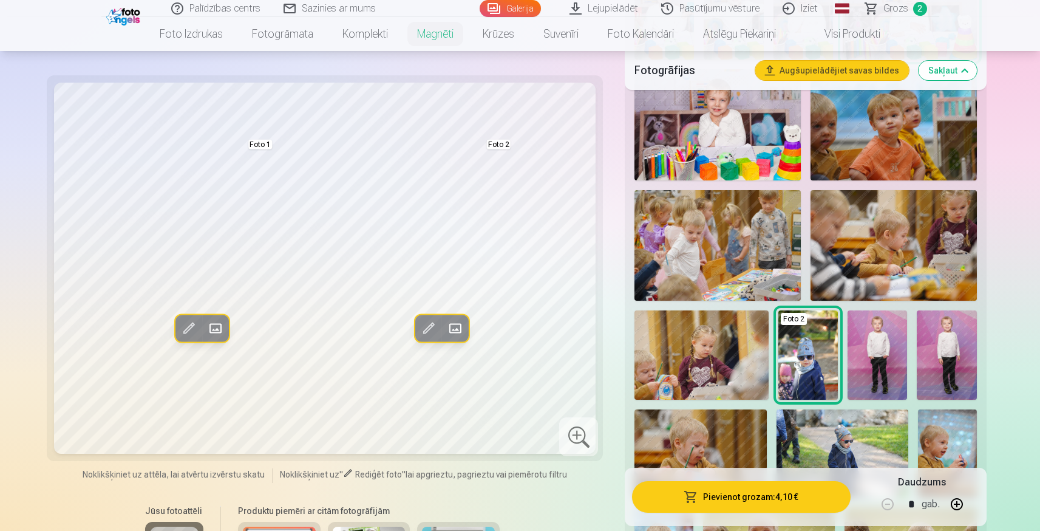
click at [847, 433] on img at bounding box center [842, 453] width 132 height 88
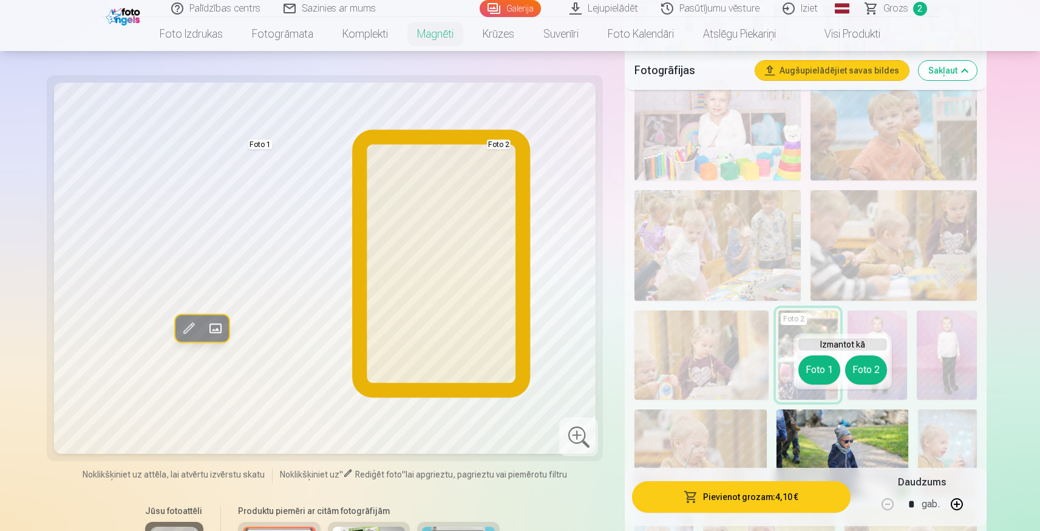
click at [872, 380] on button "Foto 2" at bounding box center [866, 369] width 42 height 29
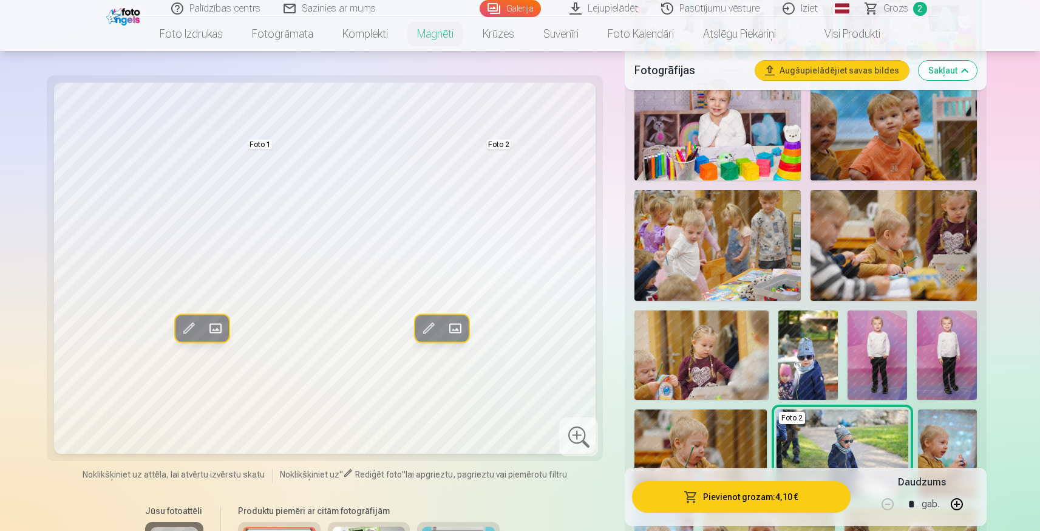
click at [699, 506] on button "Pievienot grozam : 4,10 €" at bounding box center [741, 497] width 218 height 32
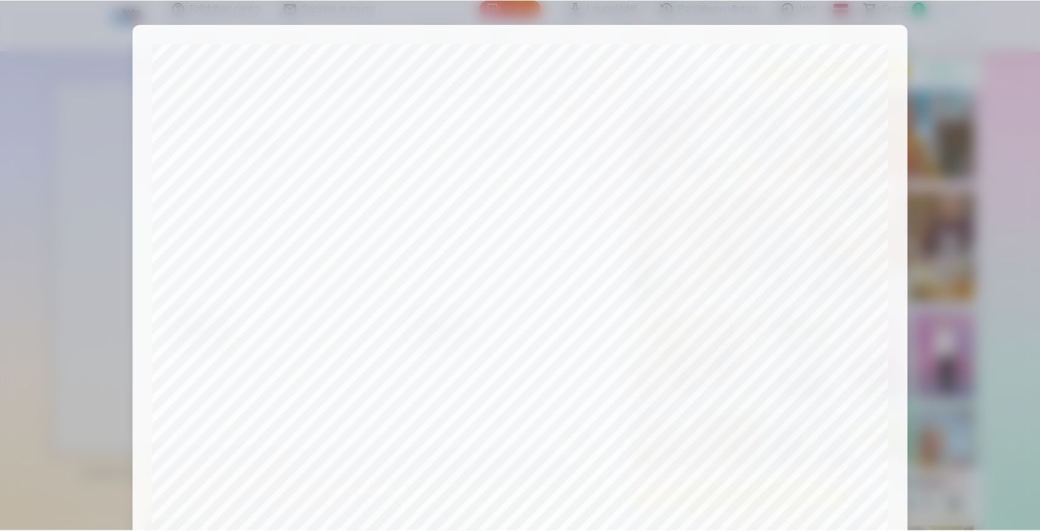
scroll to position [344, 0]
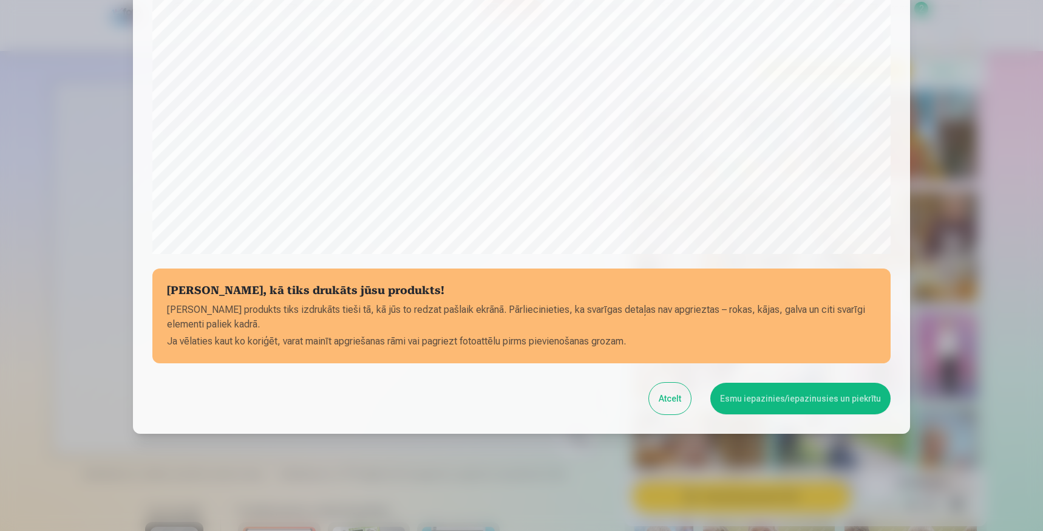
click at [783, 405] on button "Esmu iepazinies/iepazinusies un piekrītu" at bounding box center [800, 398] width 180 height 32
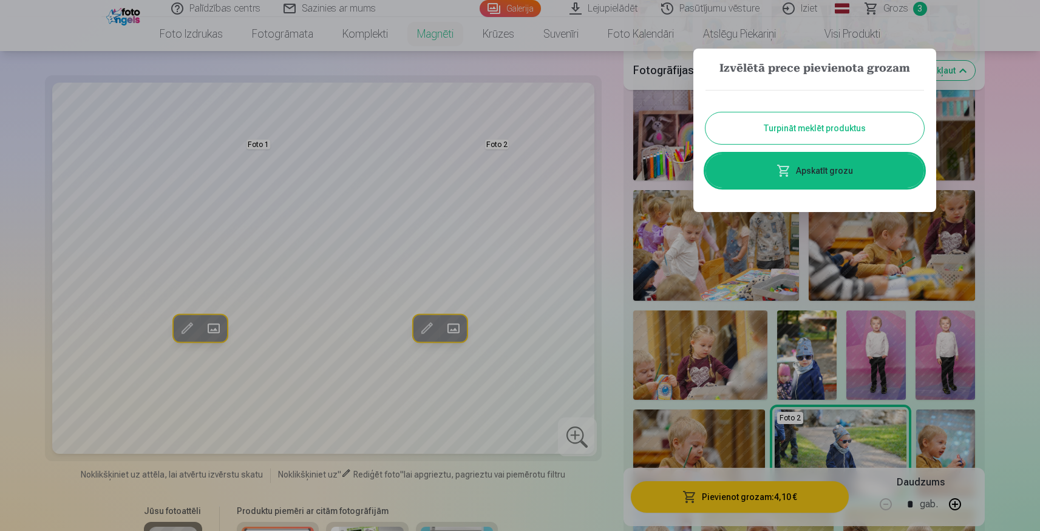
click at [829, 171] on link "Apskatīt grozu" at bounding box center [814, 171] width 219 height 34
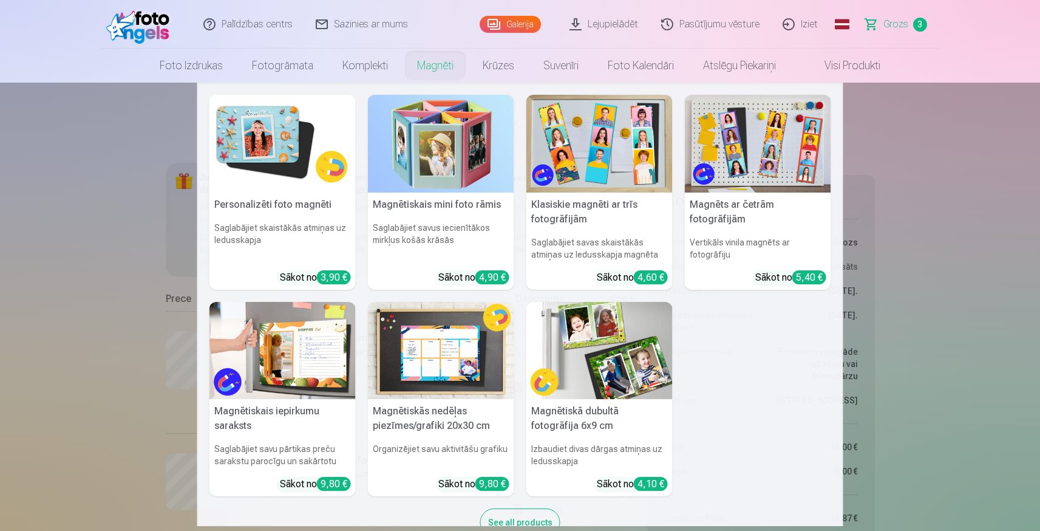
click at [441, 62] on link "Magnēti" at bounding box center [436, 66] width 66 height 34
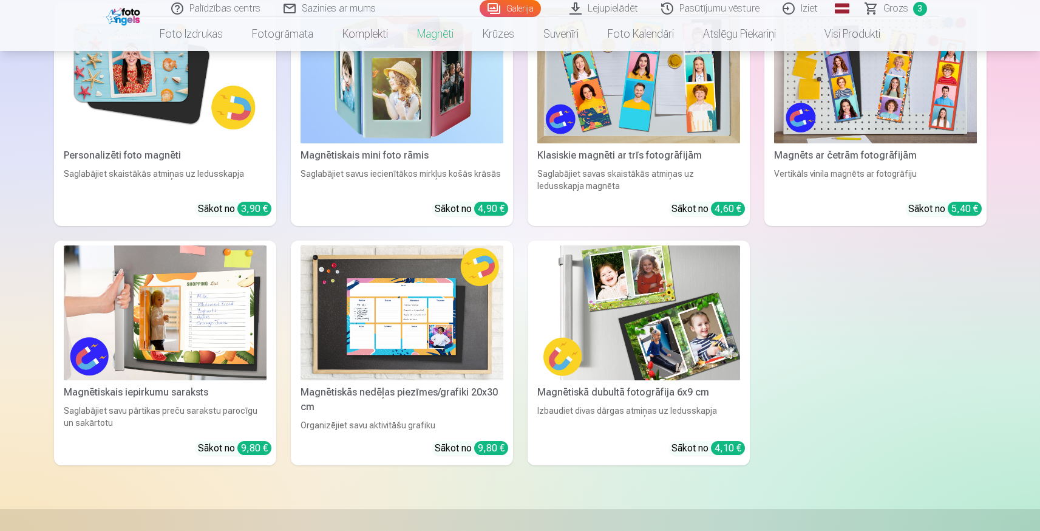
scroll to position [239, 0]
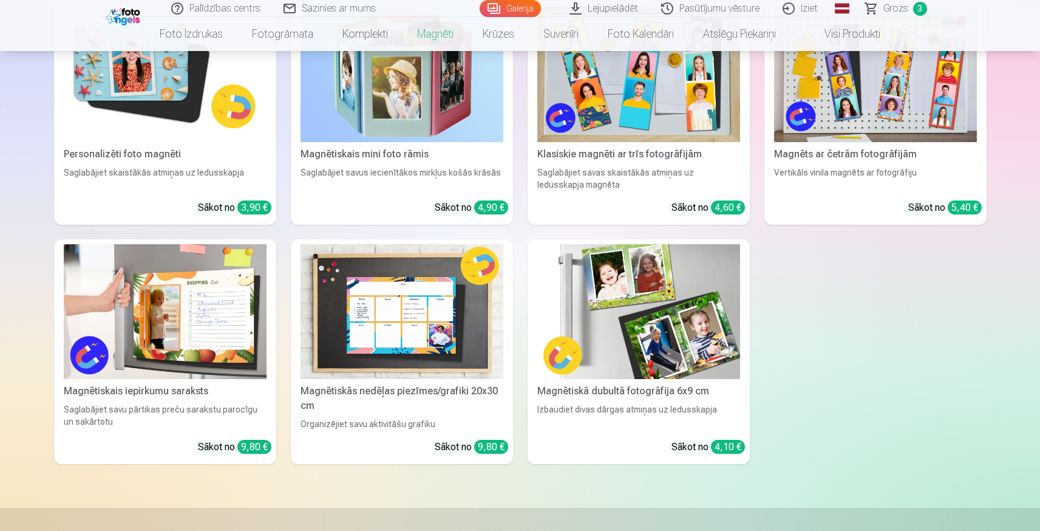
click at [130, 116] on img at bounding box center [165, 74] width 203 height 135
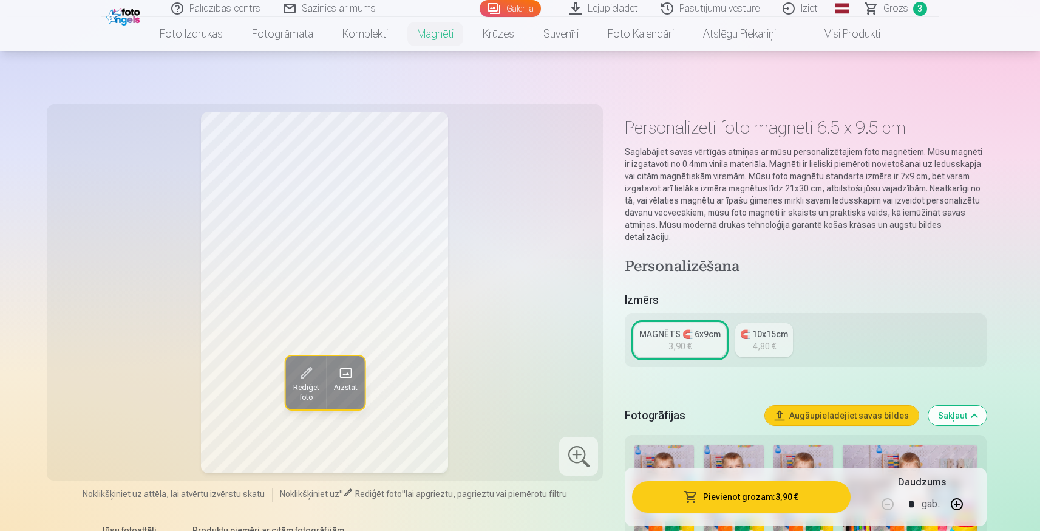
scroll to position [126, 0]
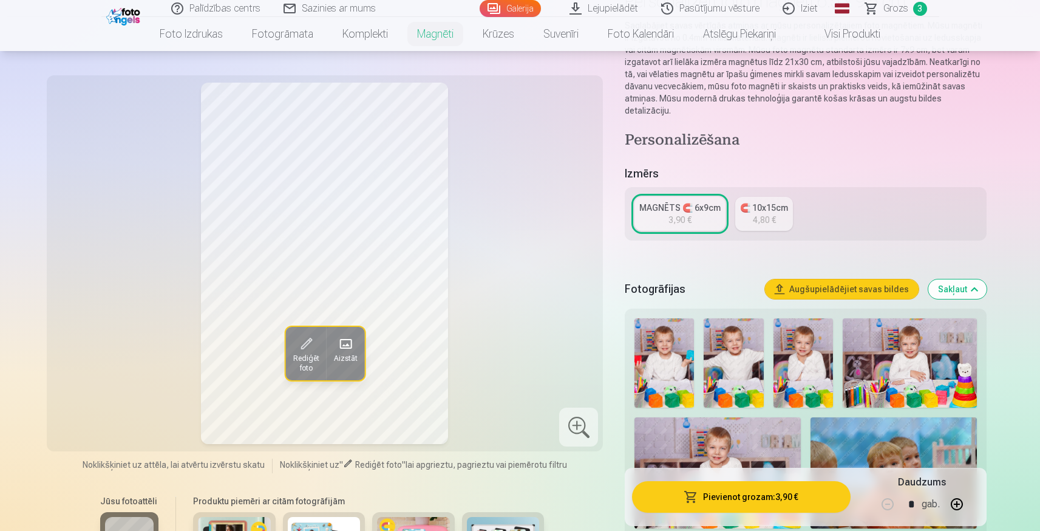
click at [809, 352] on img at bounding box center [802, 362] width 59 height 89
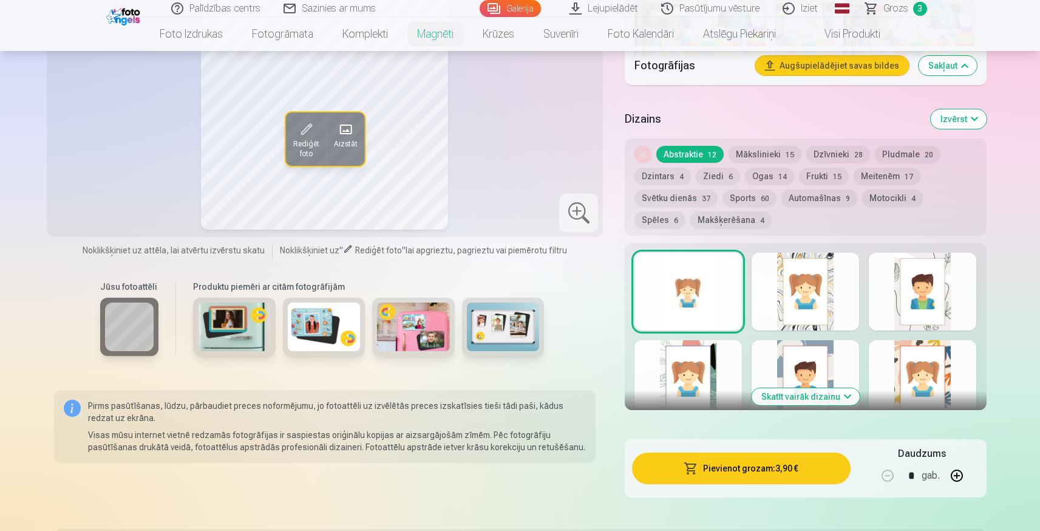
scroll to position [1436, 0]
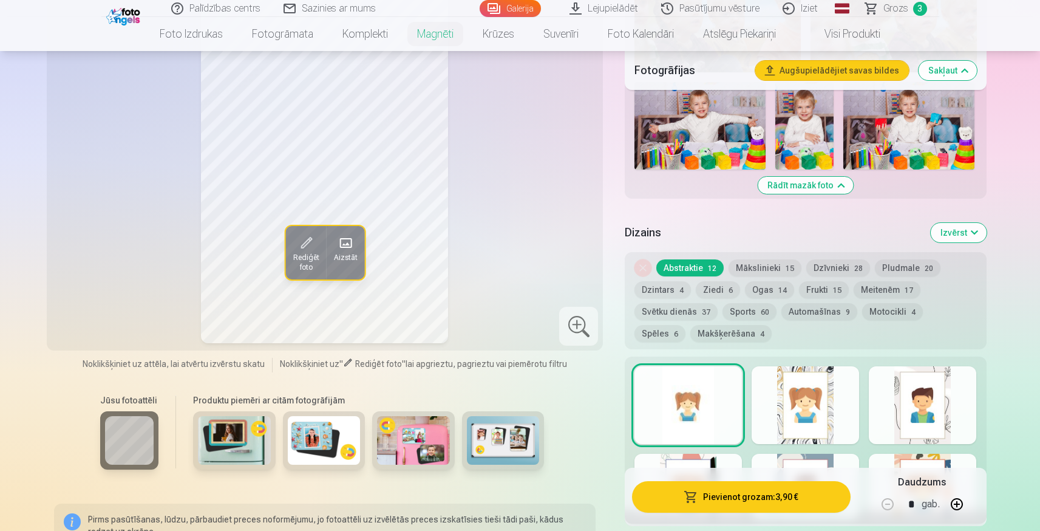
click at [834, 410] on div at bounding box center [805, 405] width 107 height 78
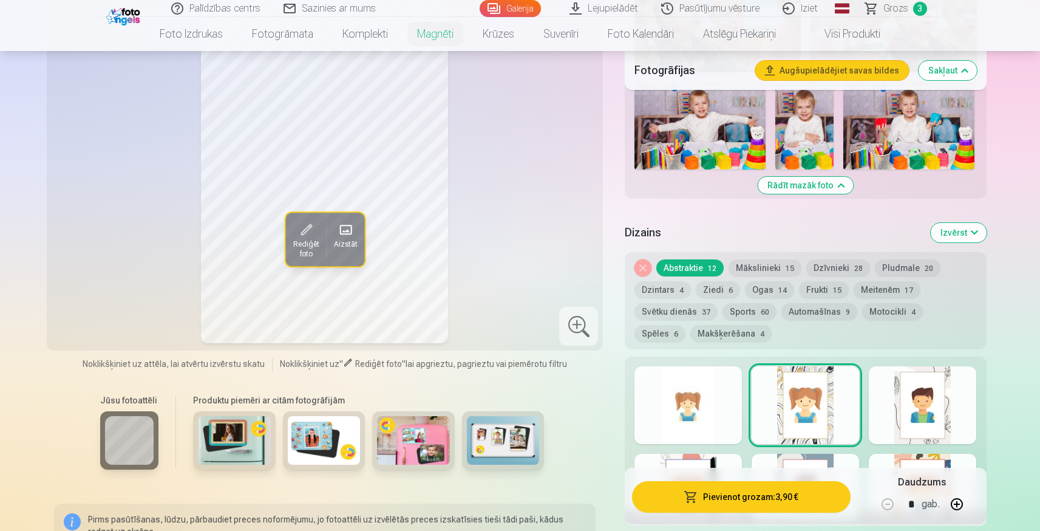
click at [718, 412] on div at bounding box center [687, 405] width 107 height 78
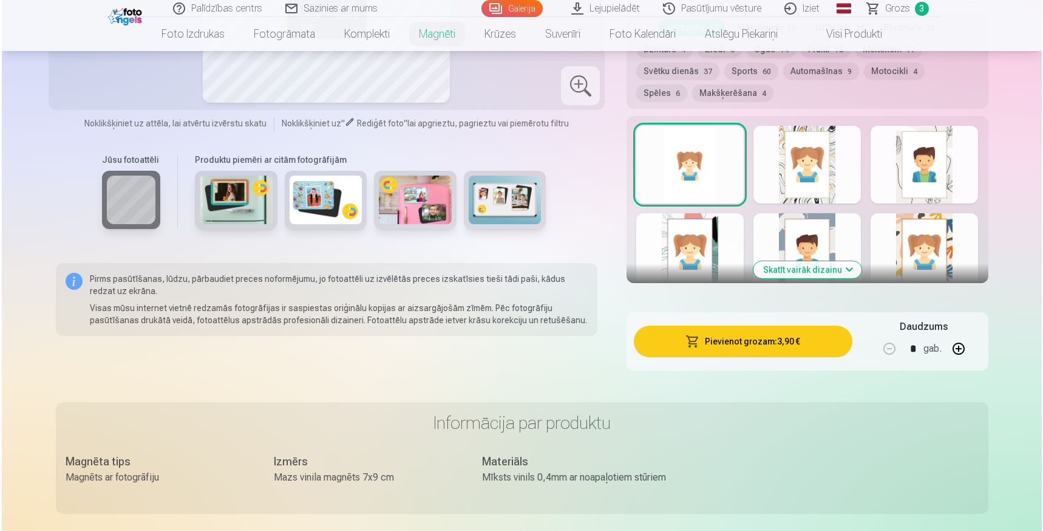
scroll to position [1677, 0]
click at [754, 331] on button "Pievienot grozam : 3,90 €" at bounding box center [741, 341] width 218 height 32
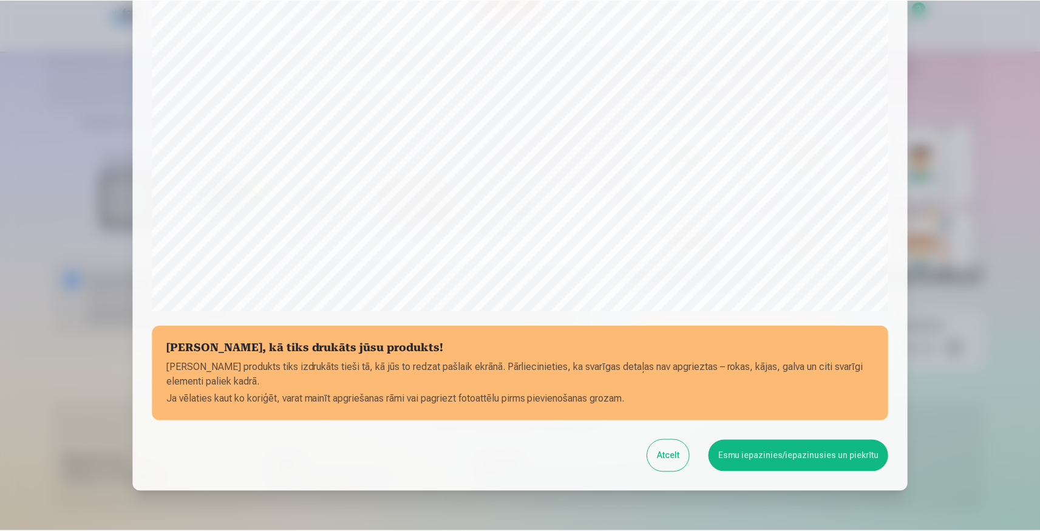
scroll to position [344, 0]
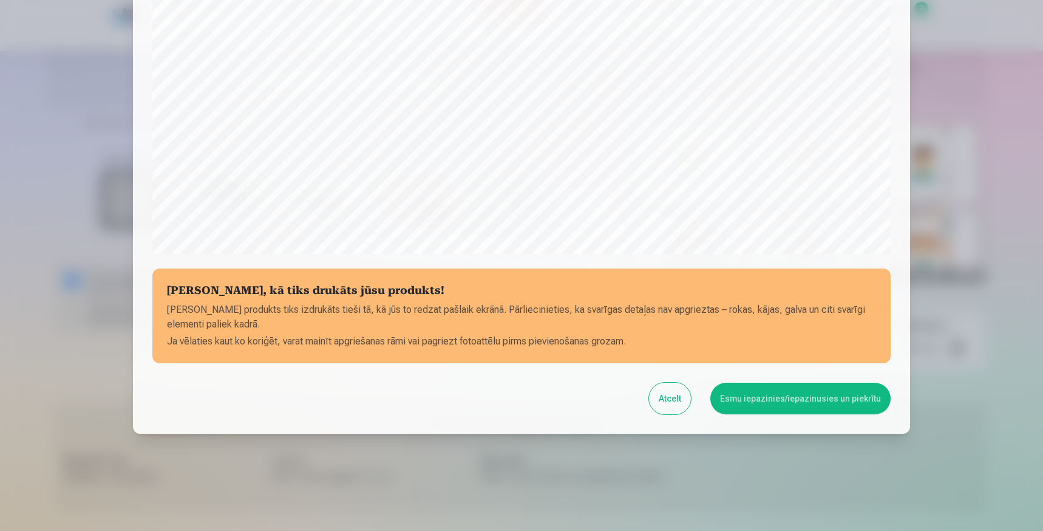
click at [776, 395] on button "Esmu iepazinies/iepazinusies un piekrītu" at bounding box center [800, 398] width 180 height 32
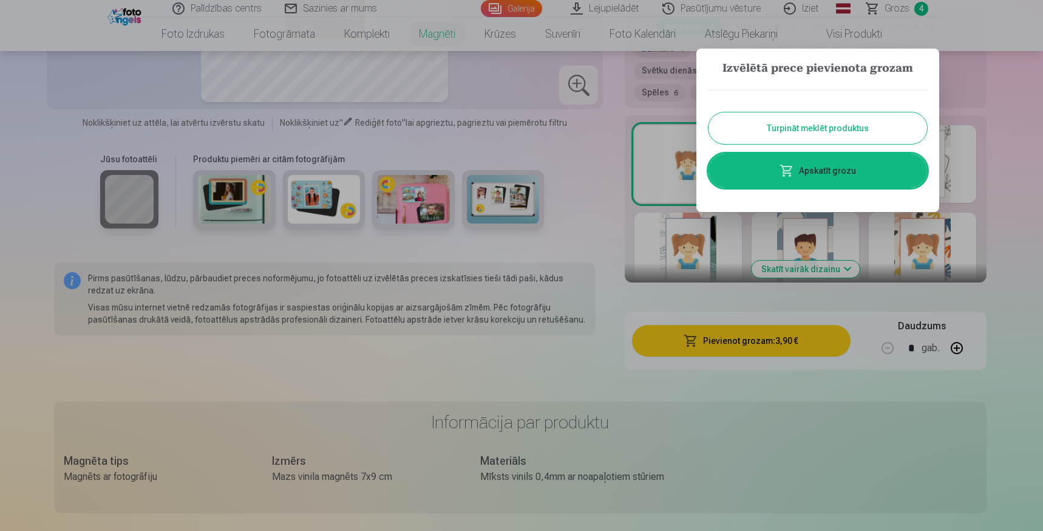
click at [610, 285] on div at bounding box center [521, 265] width 1043 height 531
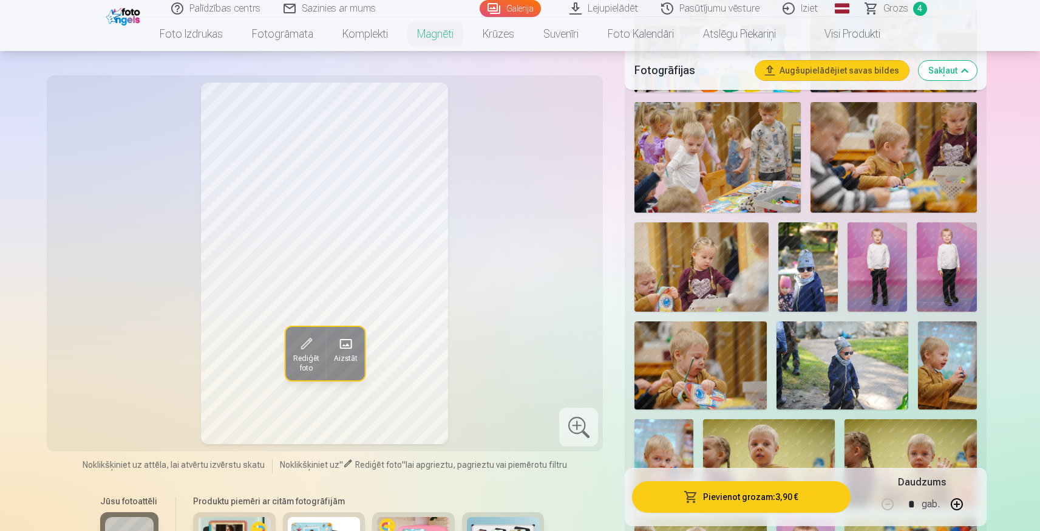
scroll to position [562, 0]
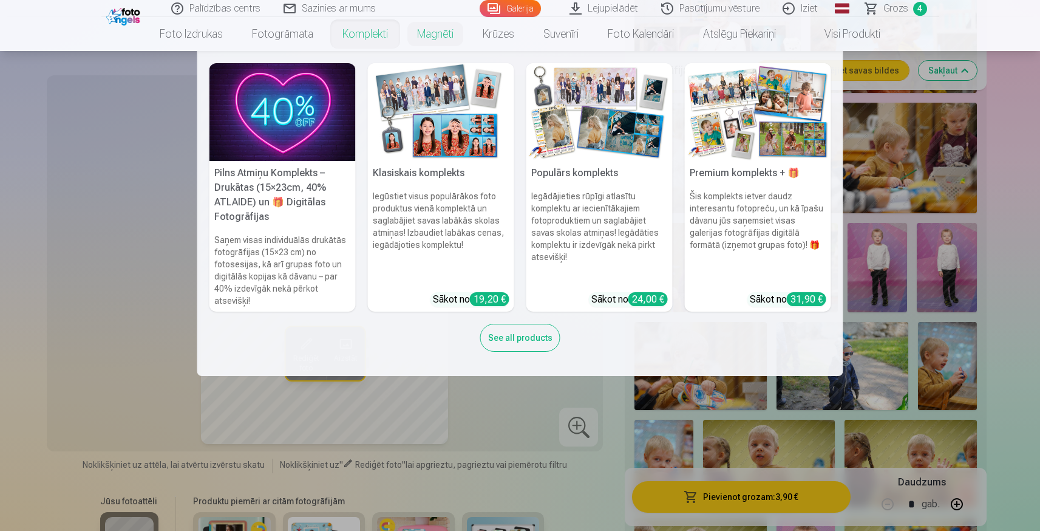
click at [361, 34] on link "Komplekti" at bounding box center [365, 34] width 75 height 34
